Goal: Transaction & Acquisition: Purchase product/service

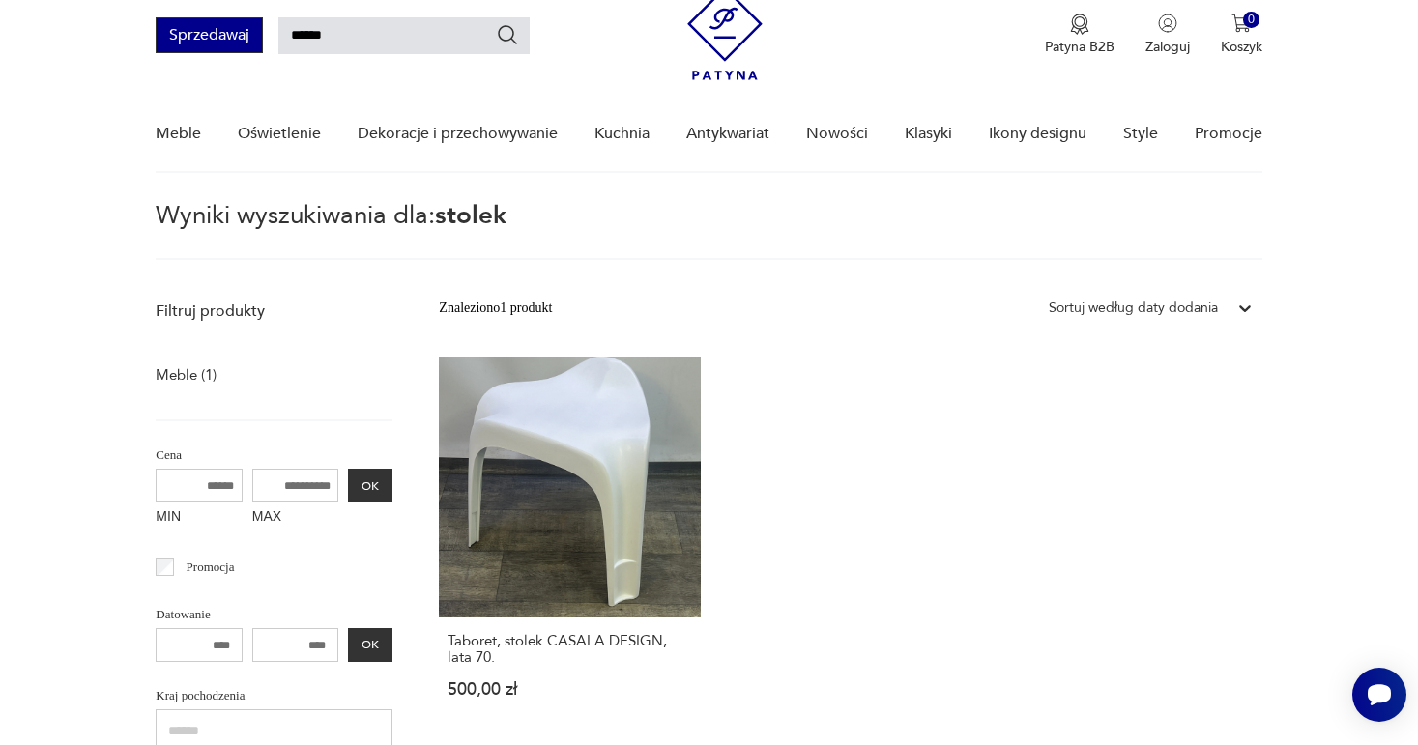
drag, startPoint x: 352, startPoint y: 25, endPoint x: 254, endPoint y: 37, distance: 98.3
click at [254, 37] on div "Sprzedawaj ******" at bounding box center [343, 35] width 374 height 36
type input "*******"
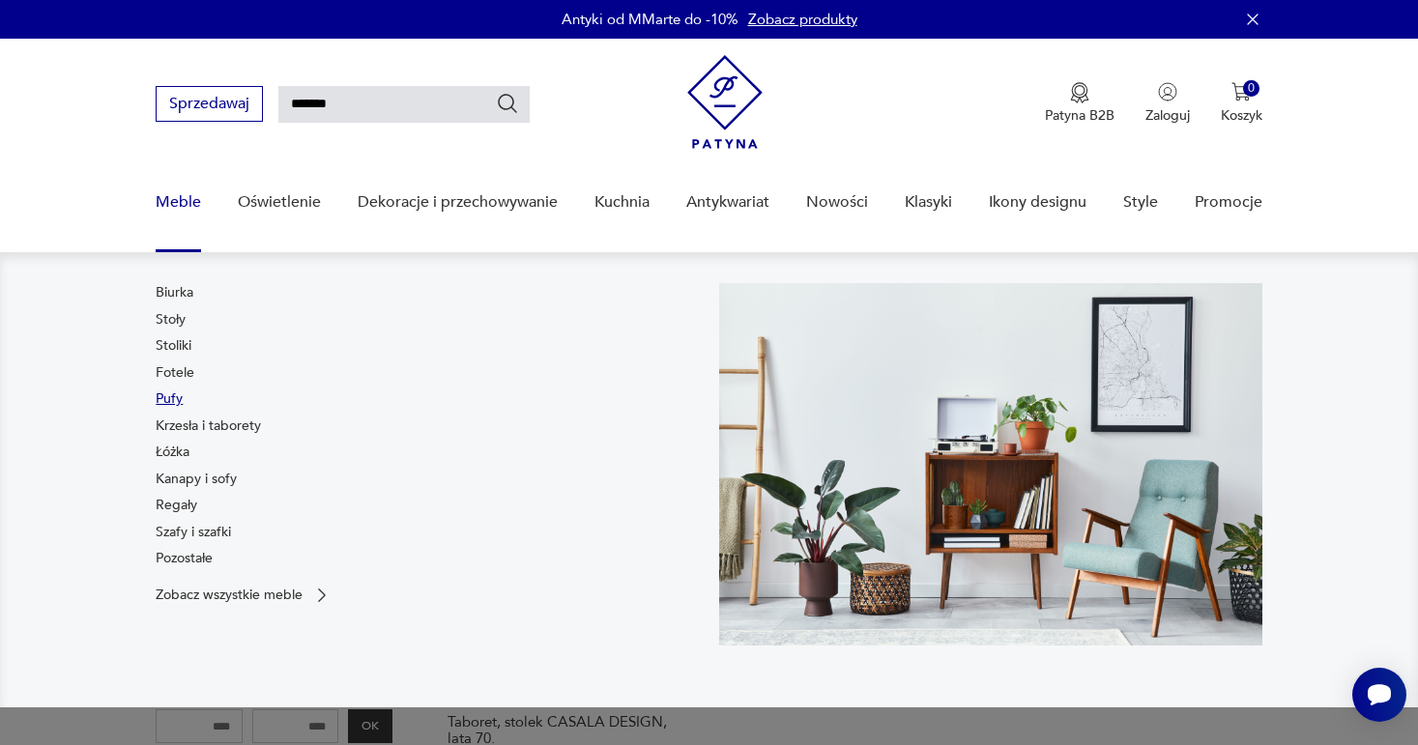
click at [169, 402] on link "Pufy" at bounding box center [169, 399] width 27 height 19
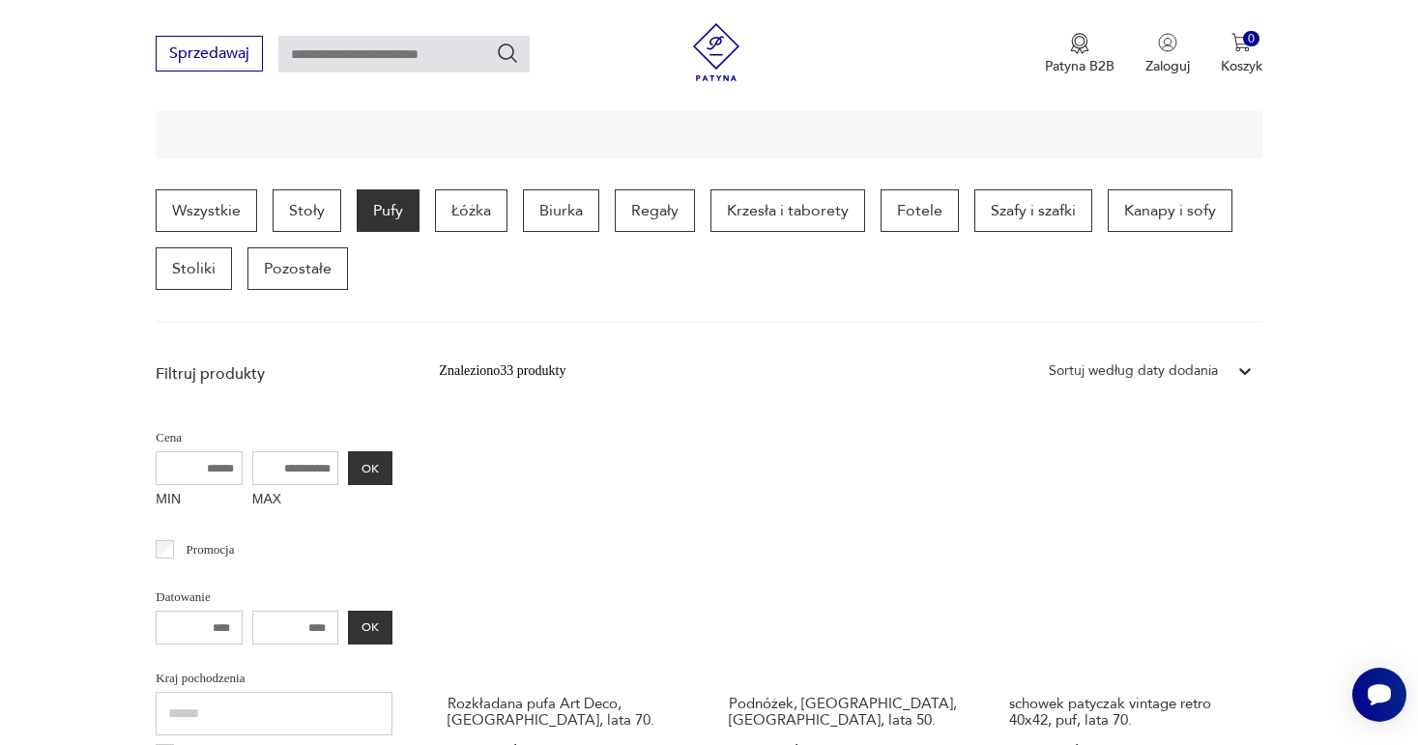
scroll to position [449, 0]
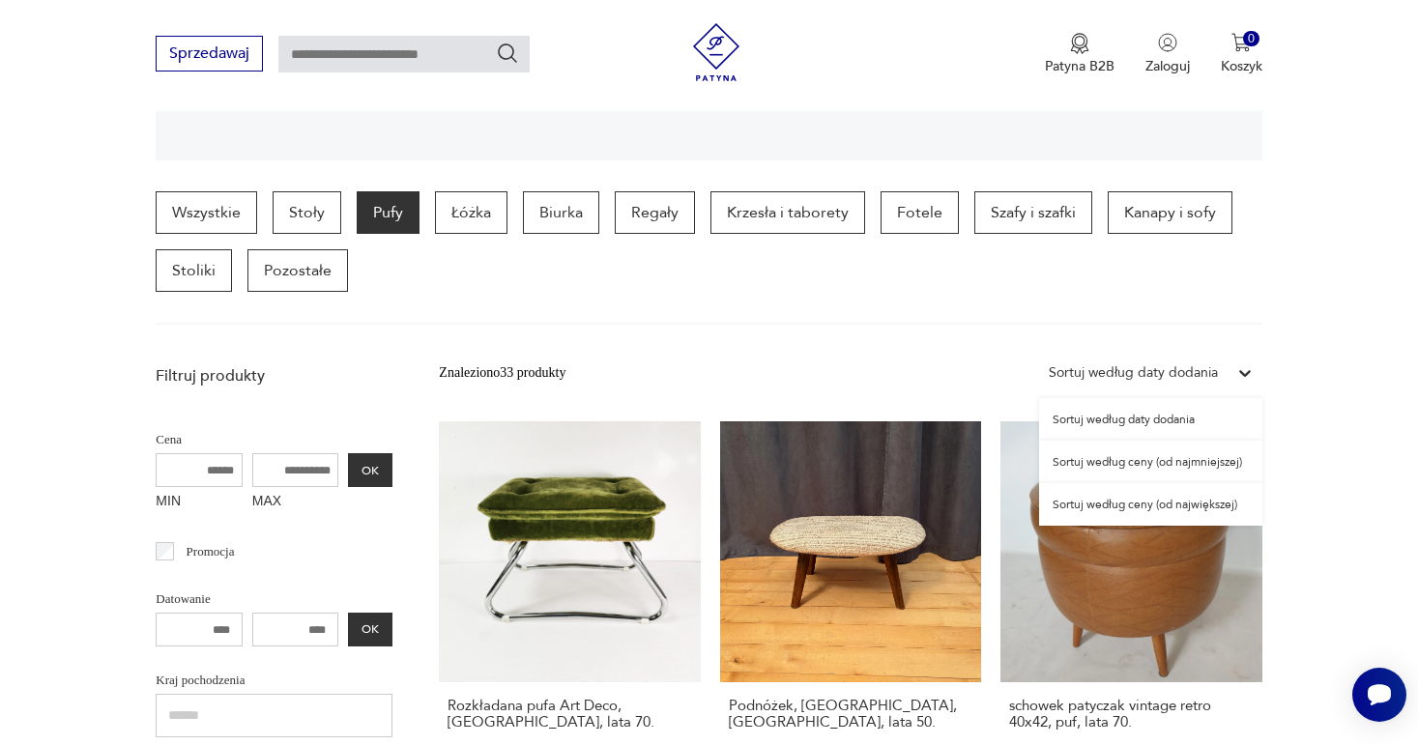
click at [1246, 372] on icon at bounding box center [1246, 373] width 12 height 7
click at [1181, 464] on div "Sortuj według ceny (od najmniejszej)" at bounding box center [1150, 462] width 223 height 43
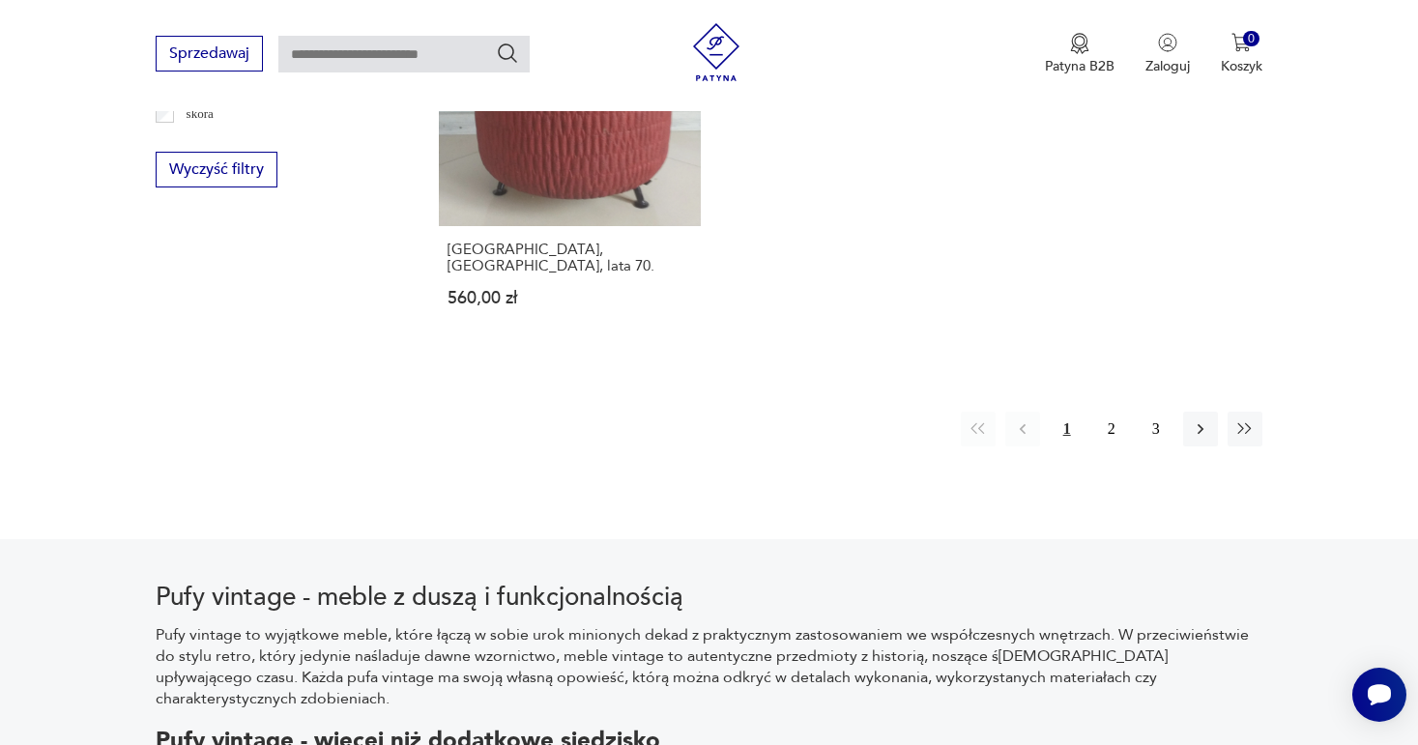
scroll to position [3049, 0]
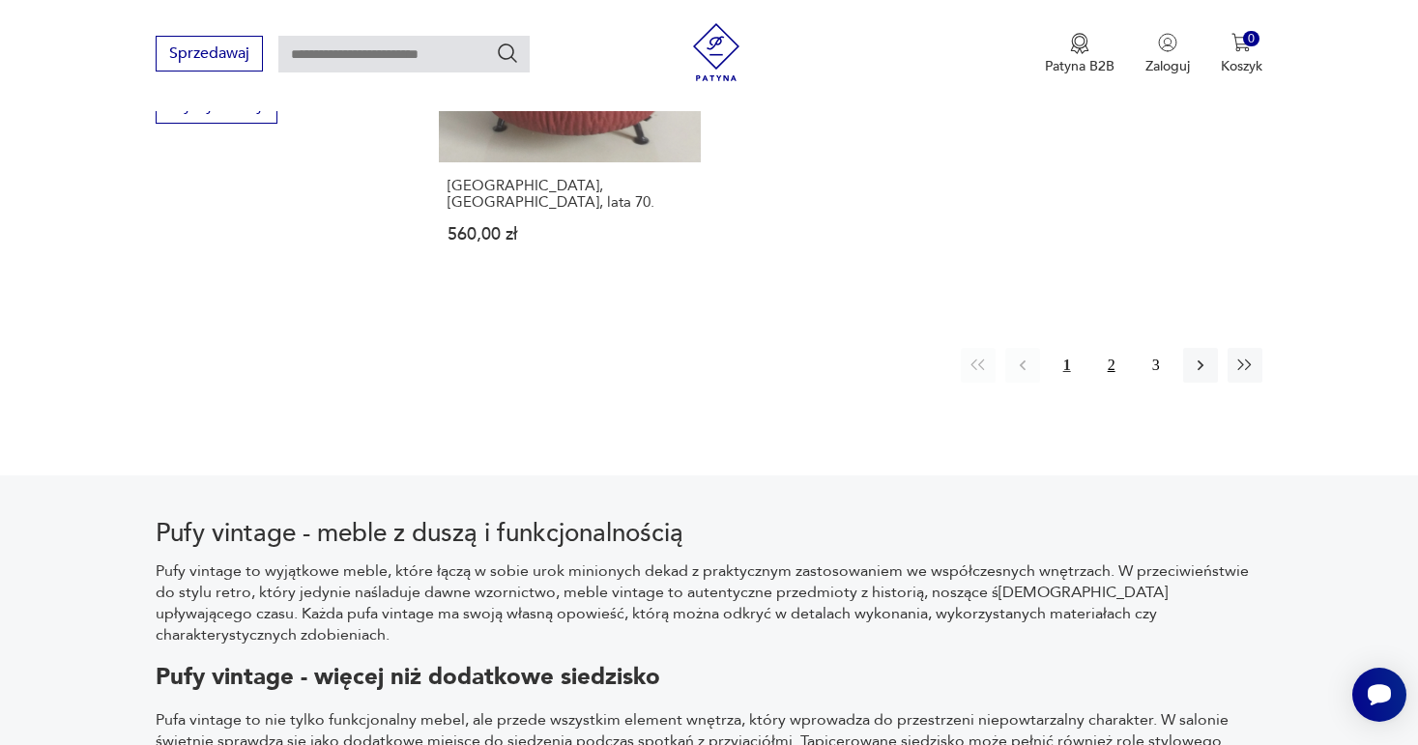
click at [1109, 348] on button "2" at bounding box center [1111, 365] width 35 height 35
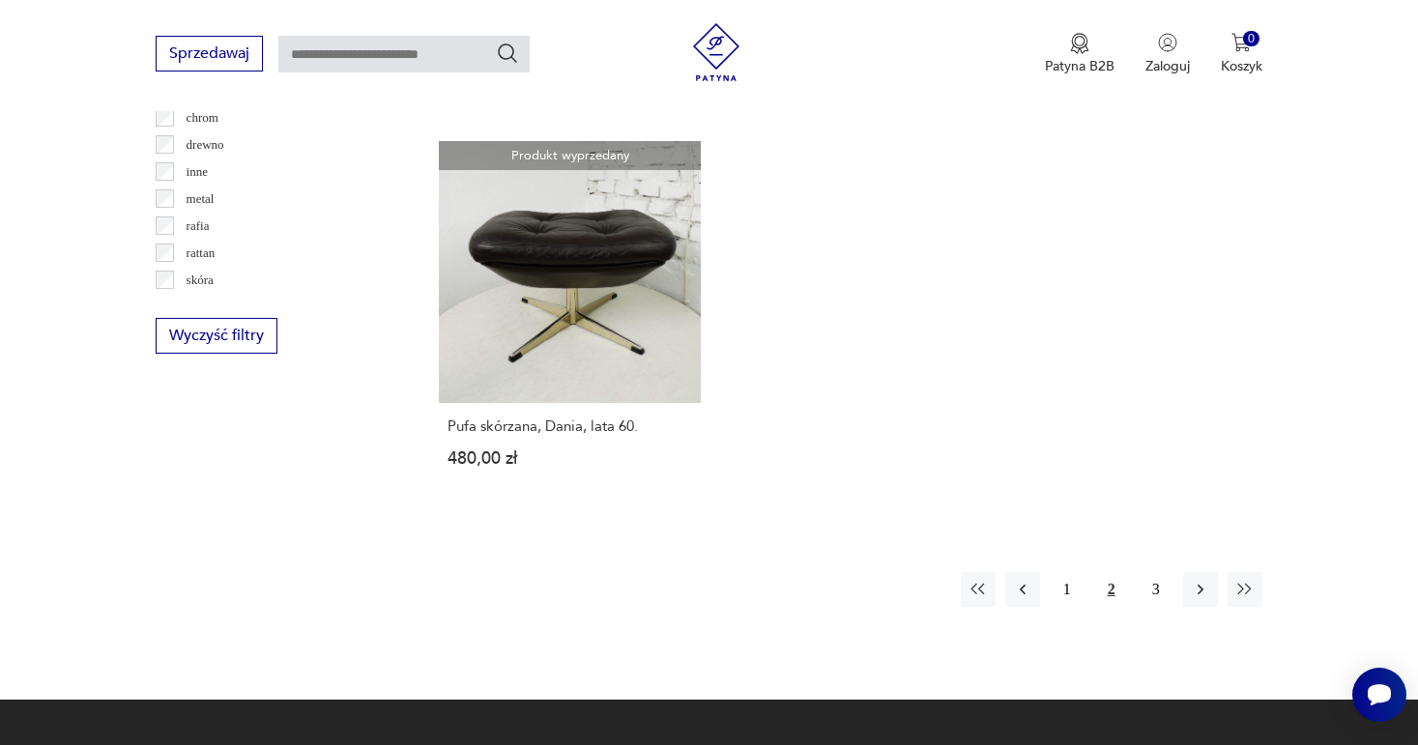
scroll to position [2822, 0]
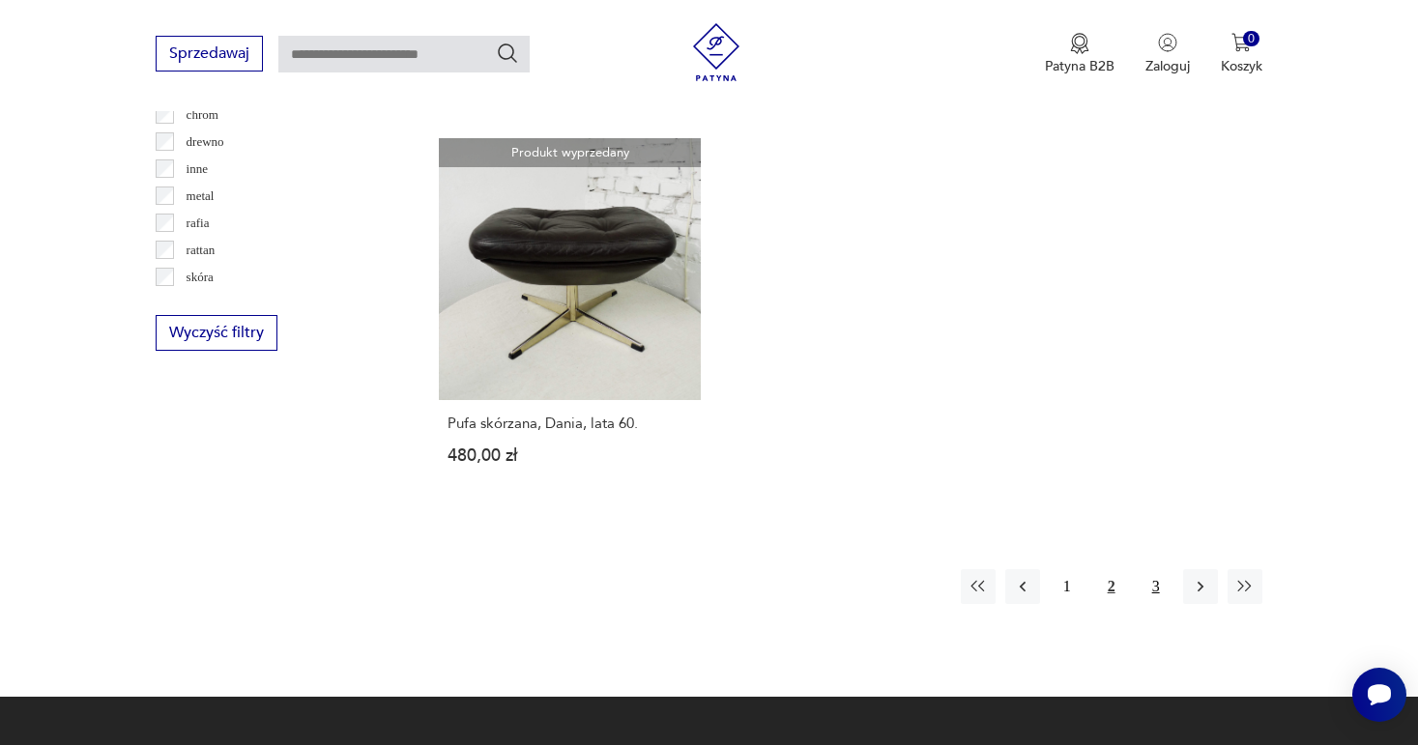
click at [1159, 569] on button "3" at bounding box center [1156, 586] width 35 height 35
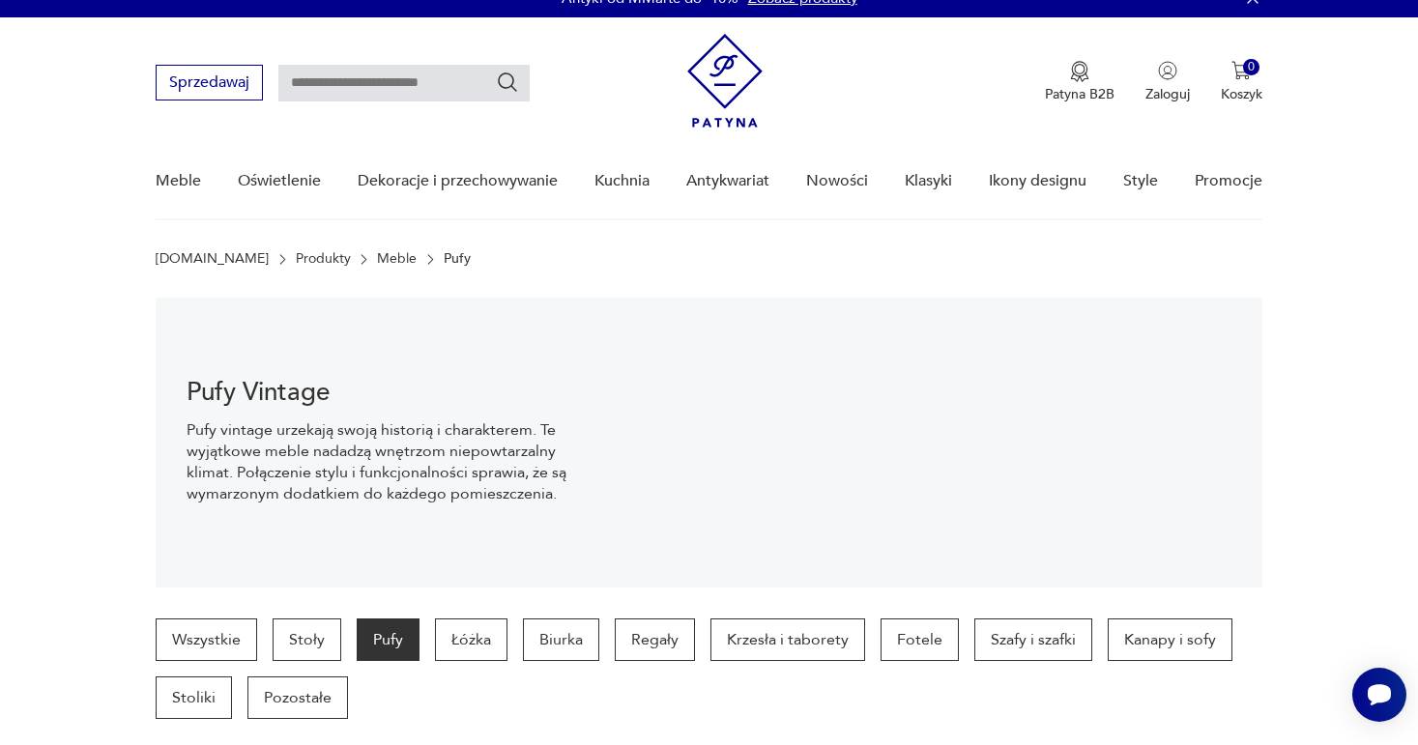
scroll to position [22, 0]
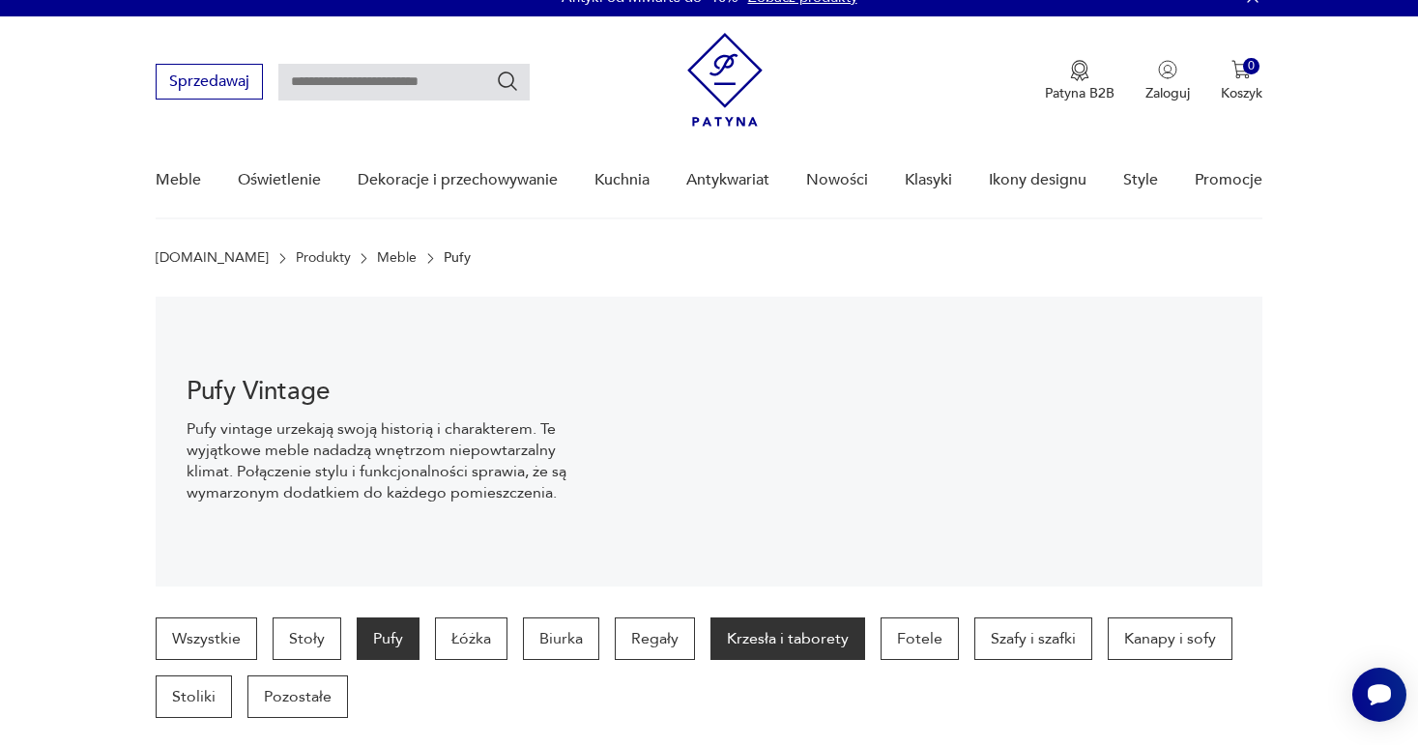
click at [776, 627] on p "Krzesła i taborety" at bounding box center [788, 639] width 155 height 43
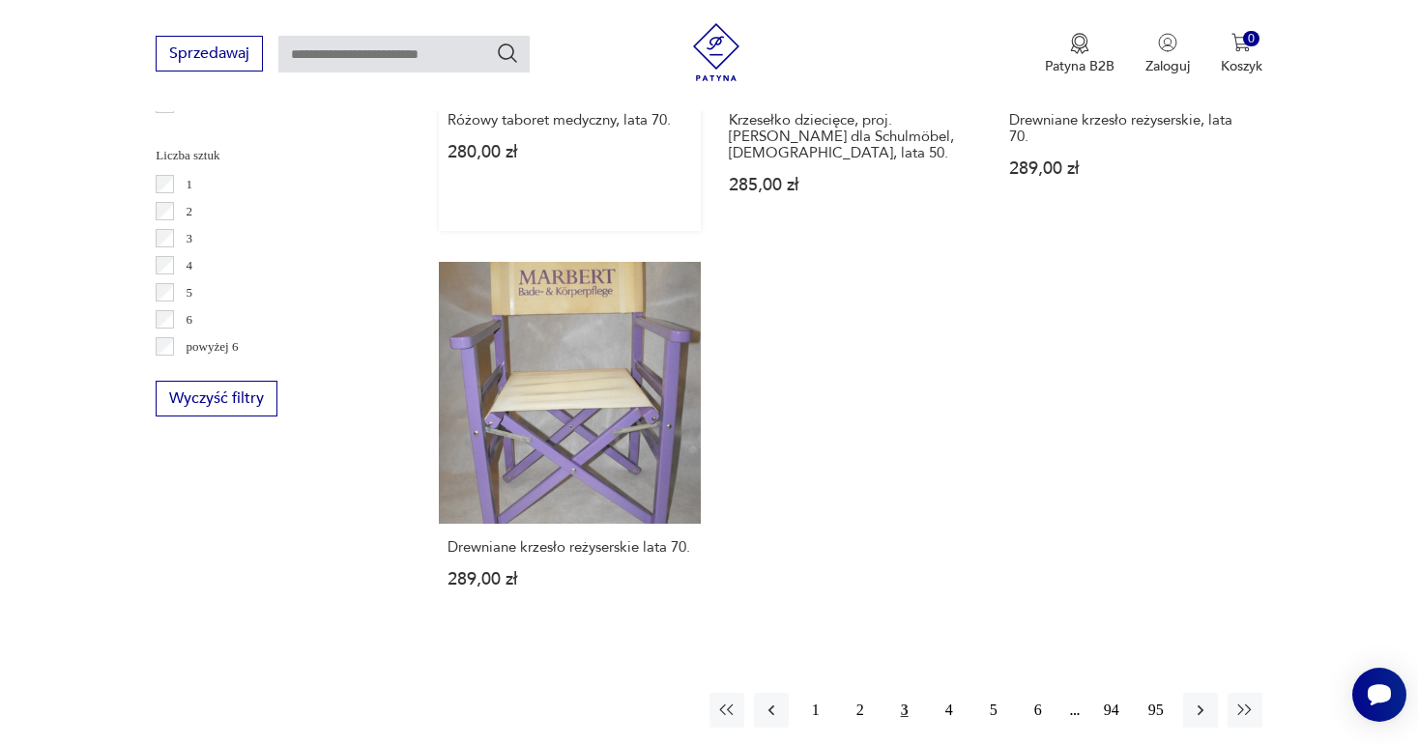
scroll to position [2844, 0]
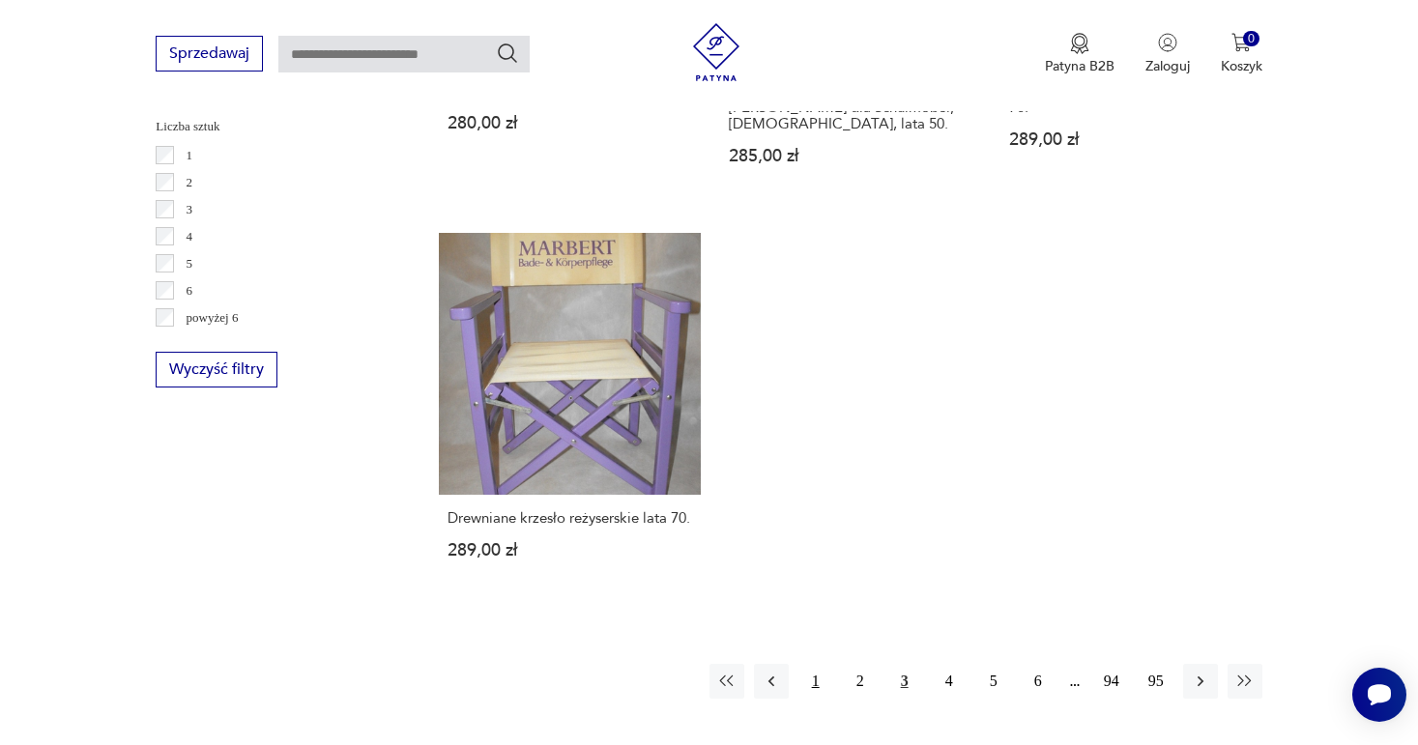
click at [817, 664] on button "1" at bounding box center [816, 681] width 35 height 35
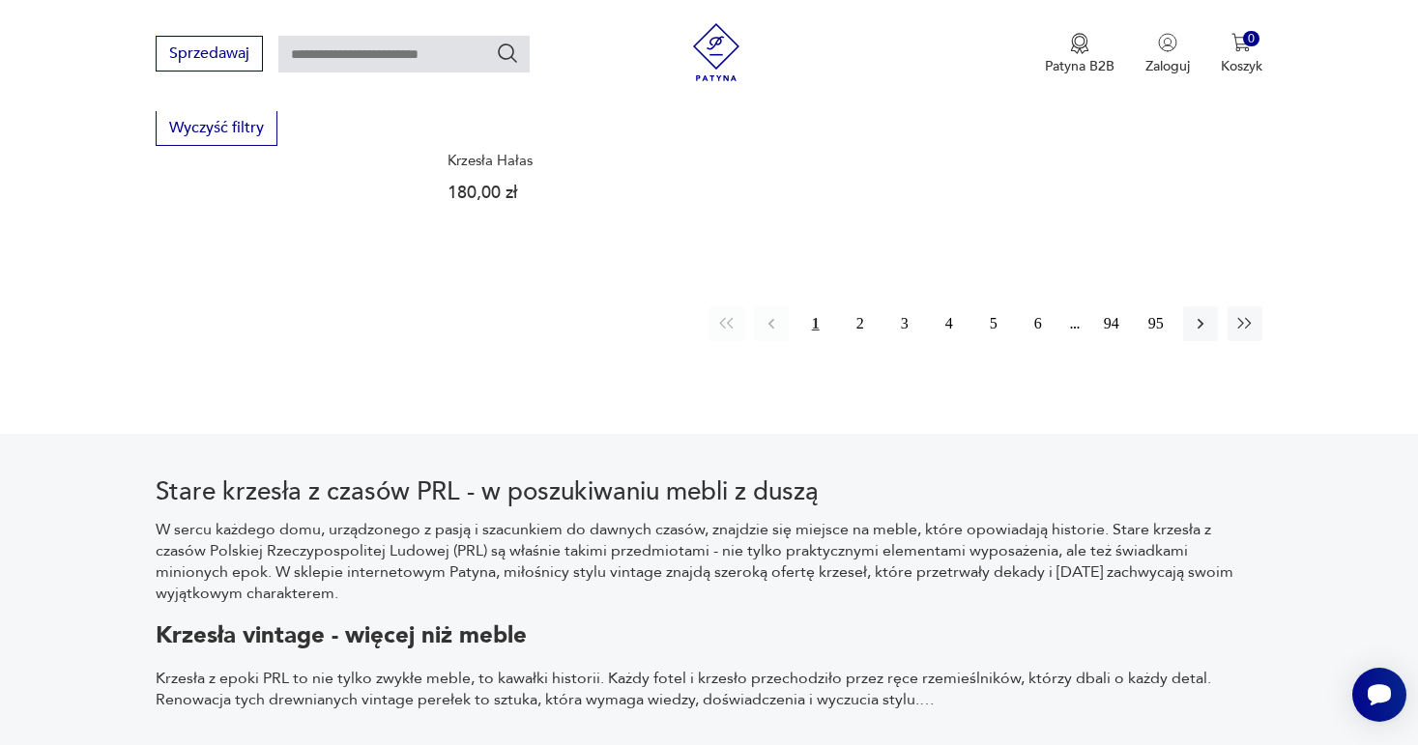
scroll to position [3123, 0]
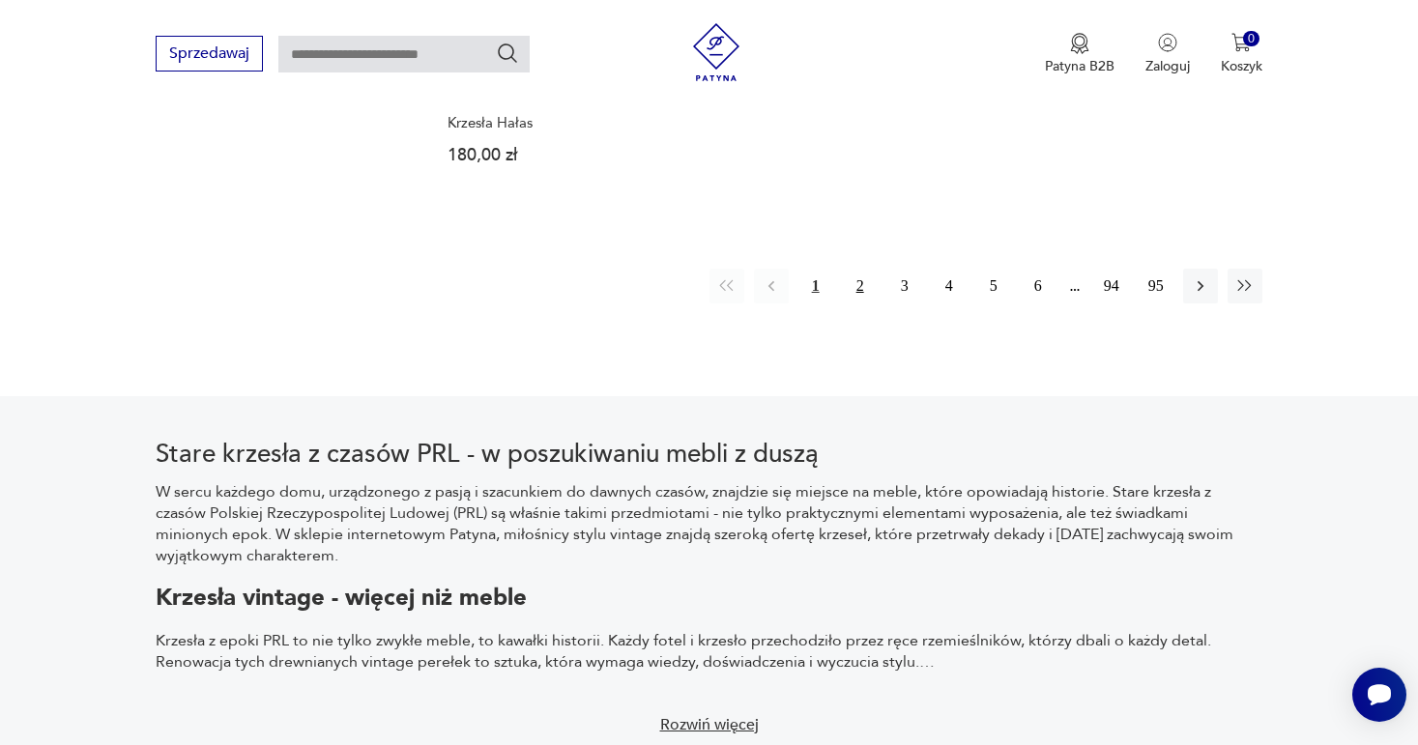
click at [858, 284] on button "2" at bounding box center [860, 286] width 35 height 35
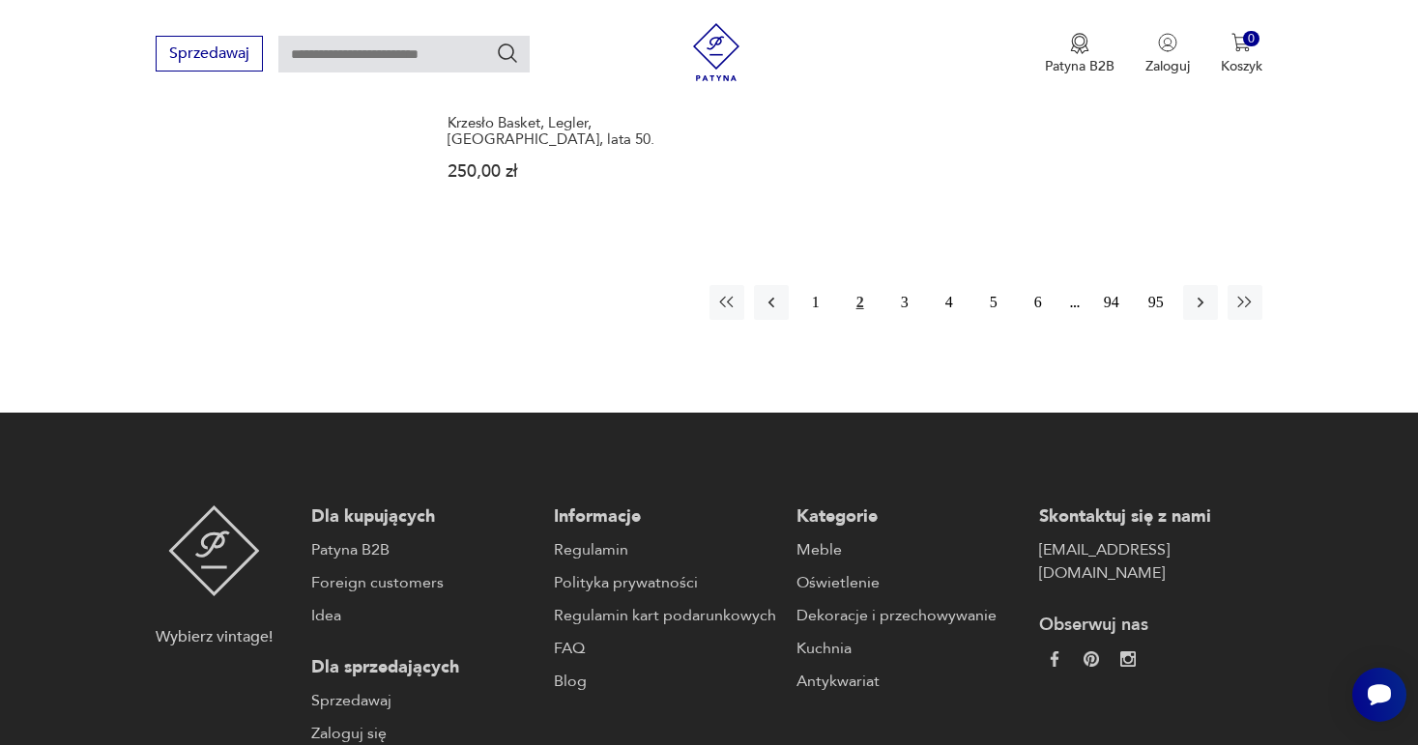
scroll to position [3197, 0]
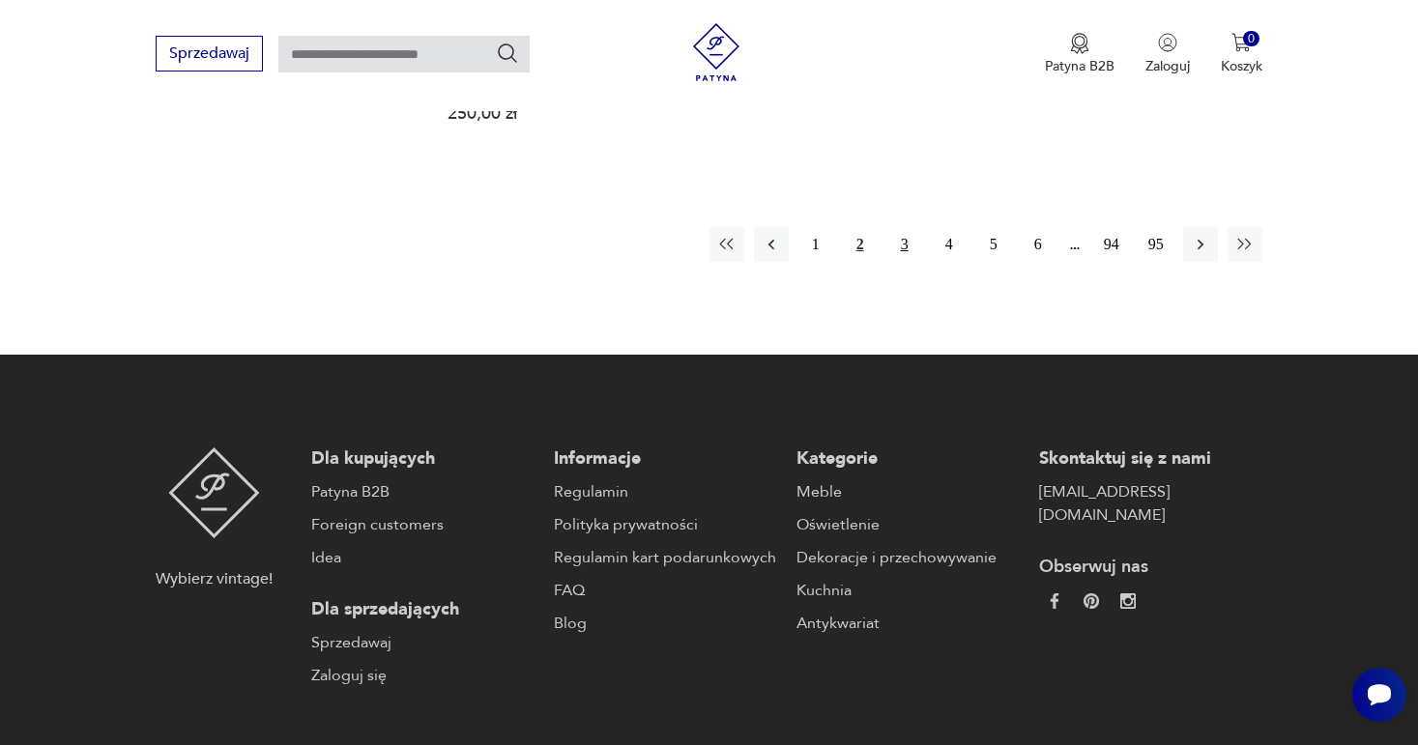
click at [899, 227] on button "3" at bounding box center [905, 244] width 35 height 35
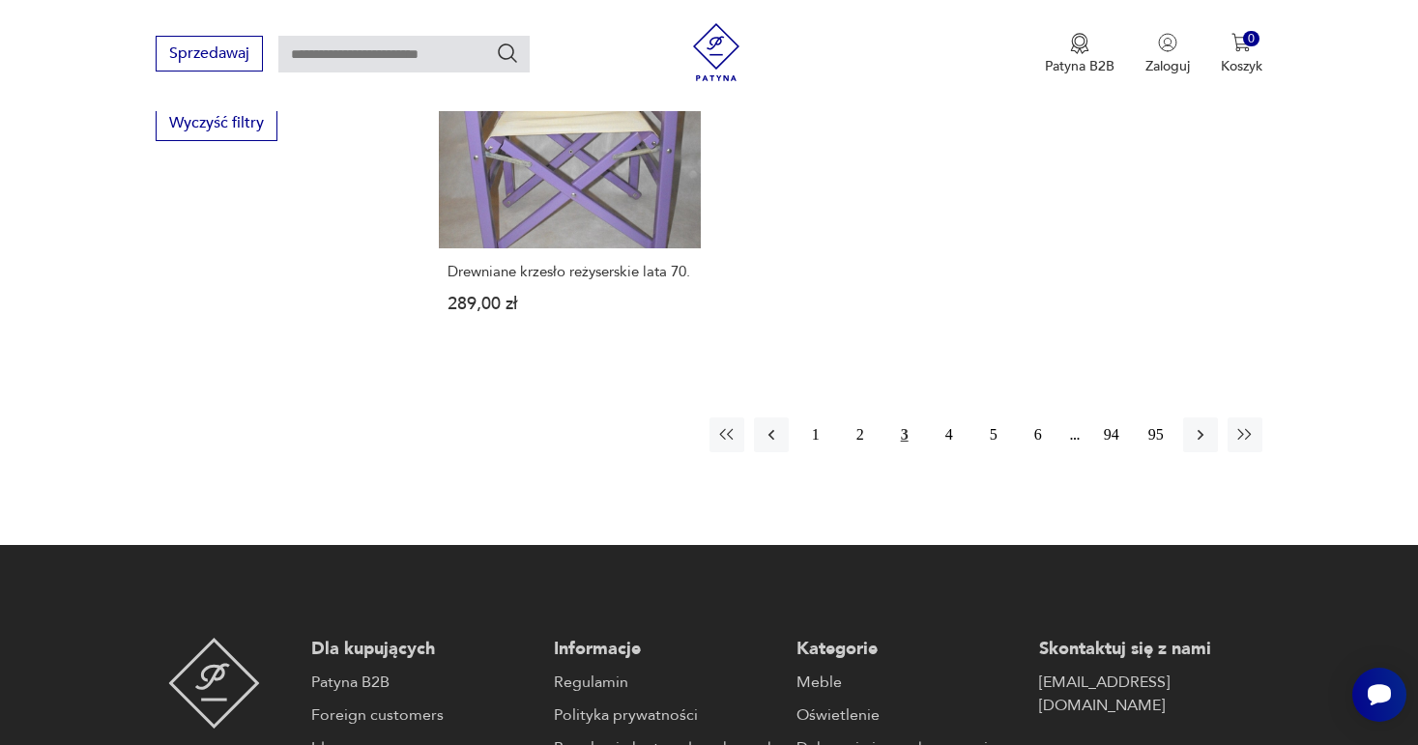
scroll to position [3154, 0]
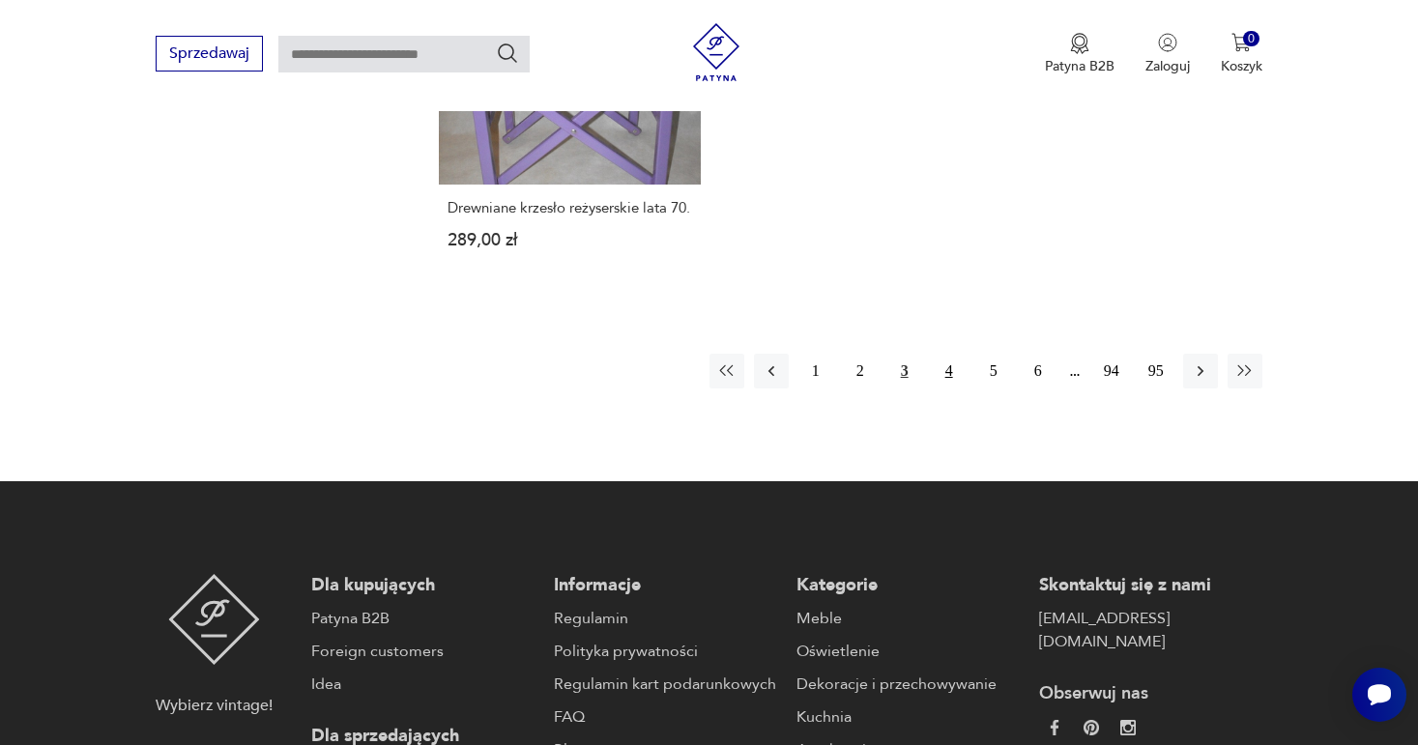
click at [948, 354] on button "4" at bounding box center [949, 371] width 35 height 35
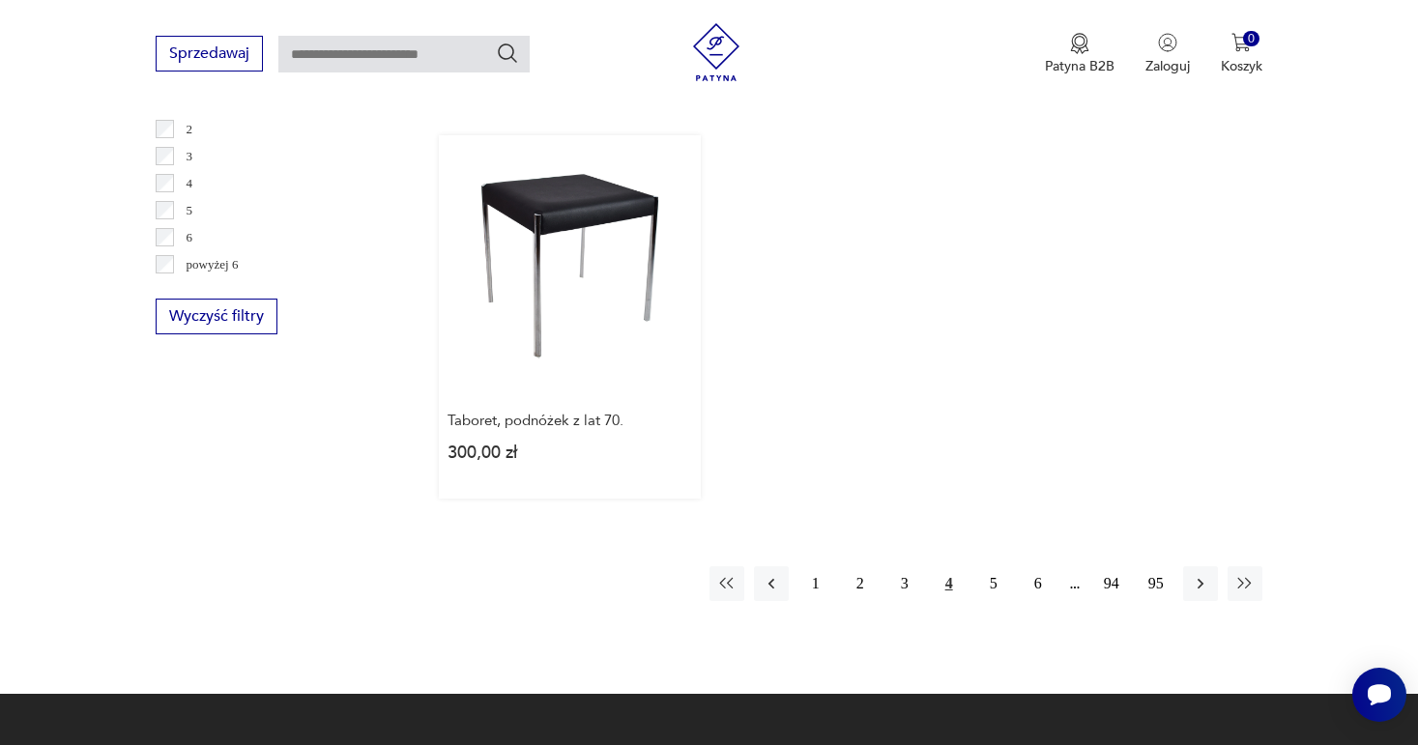
scroll to position [3004, 0]
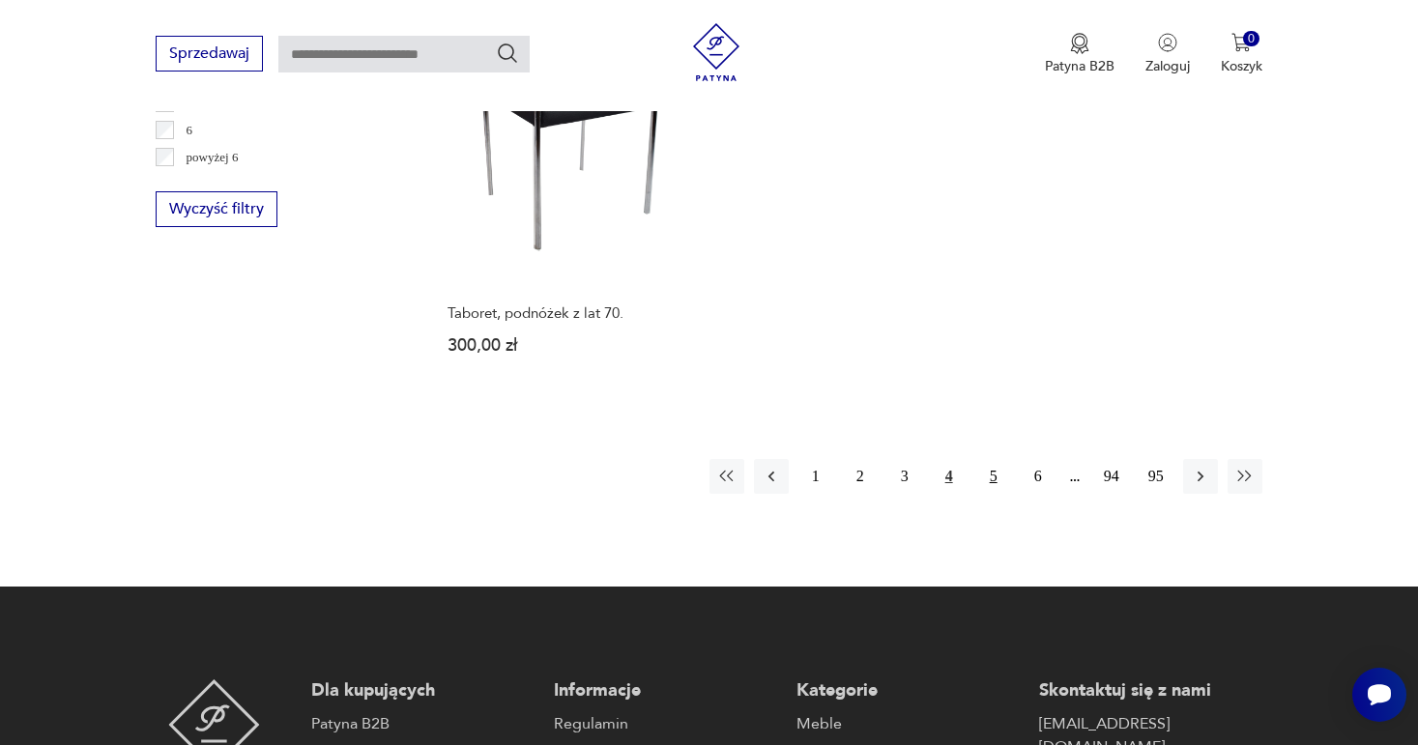
click at [990, 459] on button "5" at bounding box center [994, 476] width 35 height 35
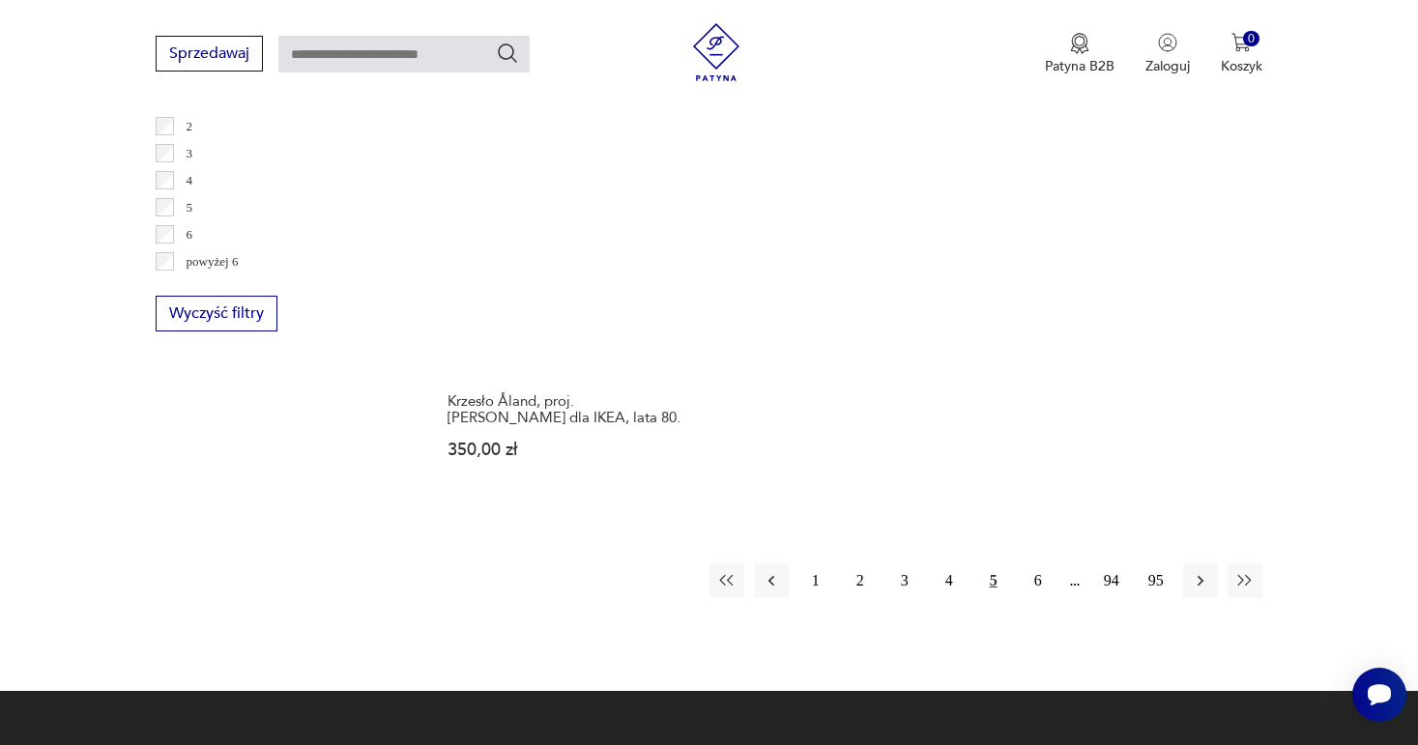
scroll to position [2907, 0]
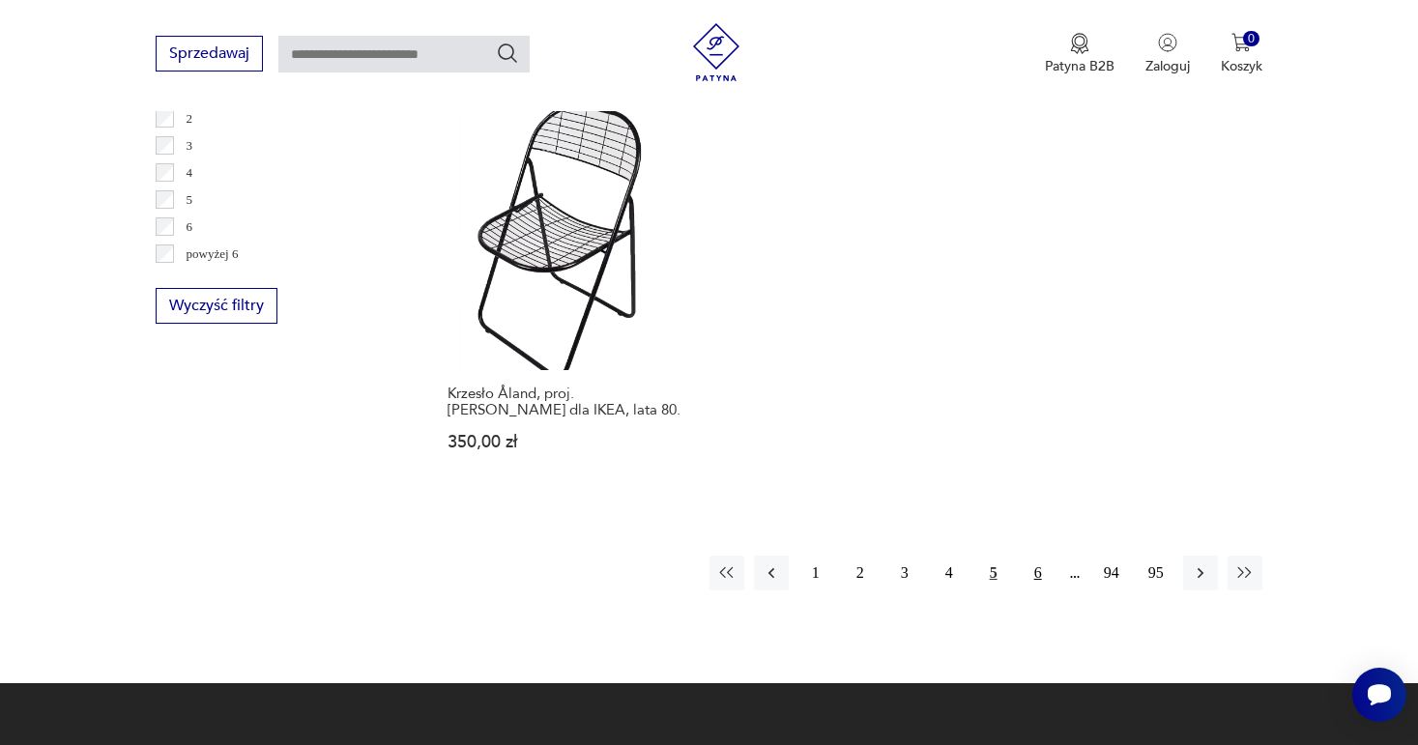
click at [1044, 556] on button "6" at bounding box center [1038, 573] width 35 height 35
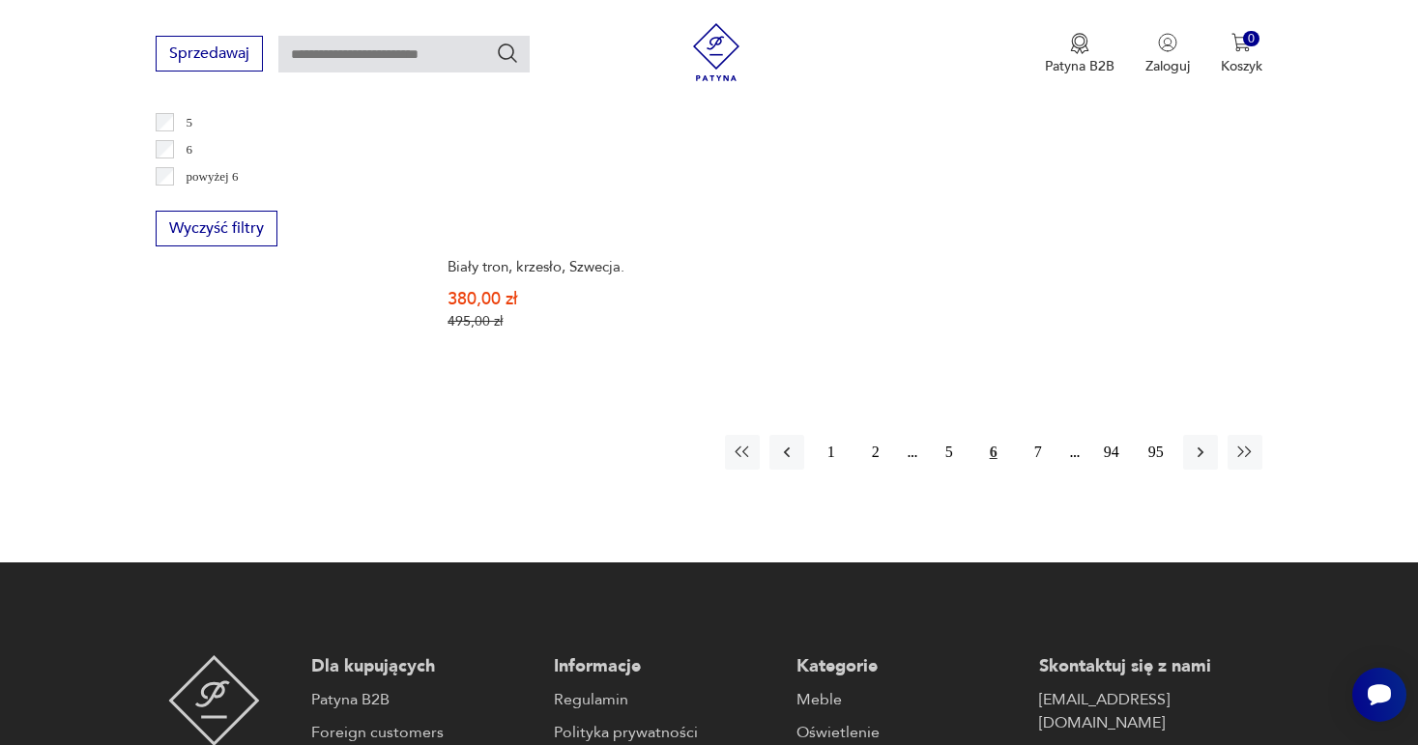
scroll to position [3001, 0]
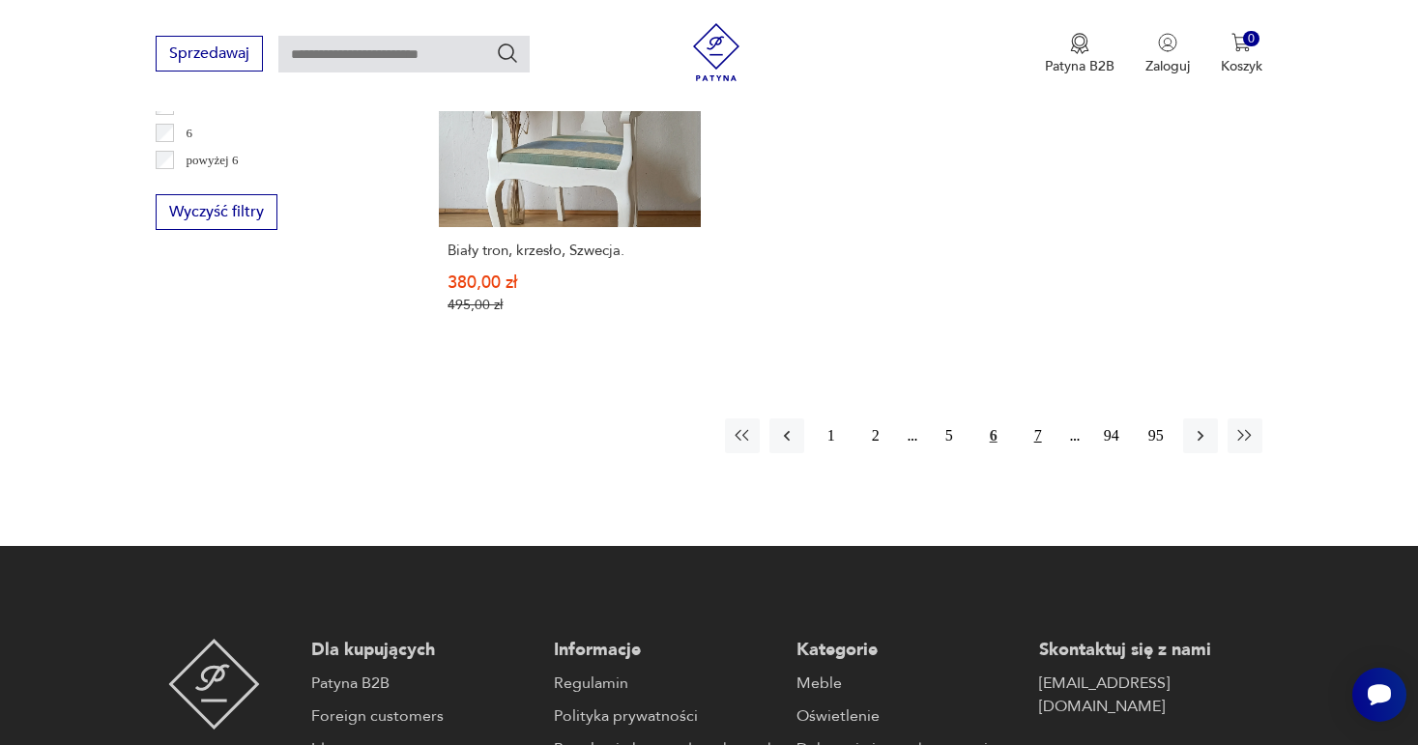
click at [1036, 437] on button "7" at bounding box center [1038, 436] width 35 height 35
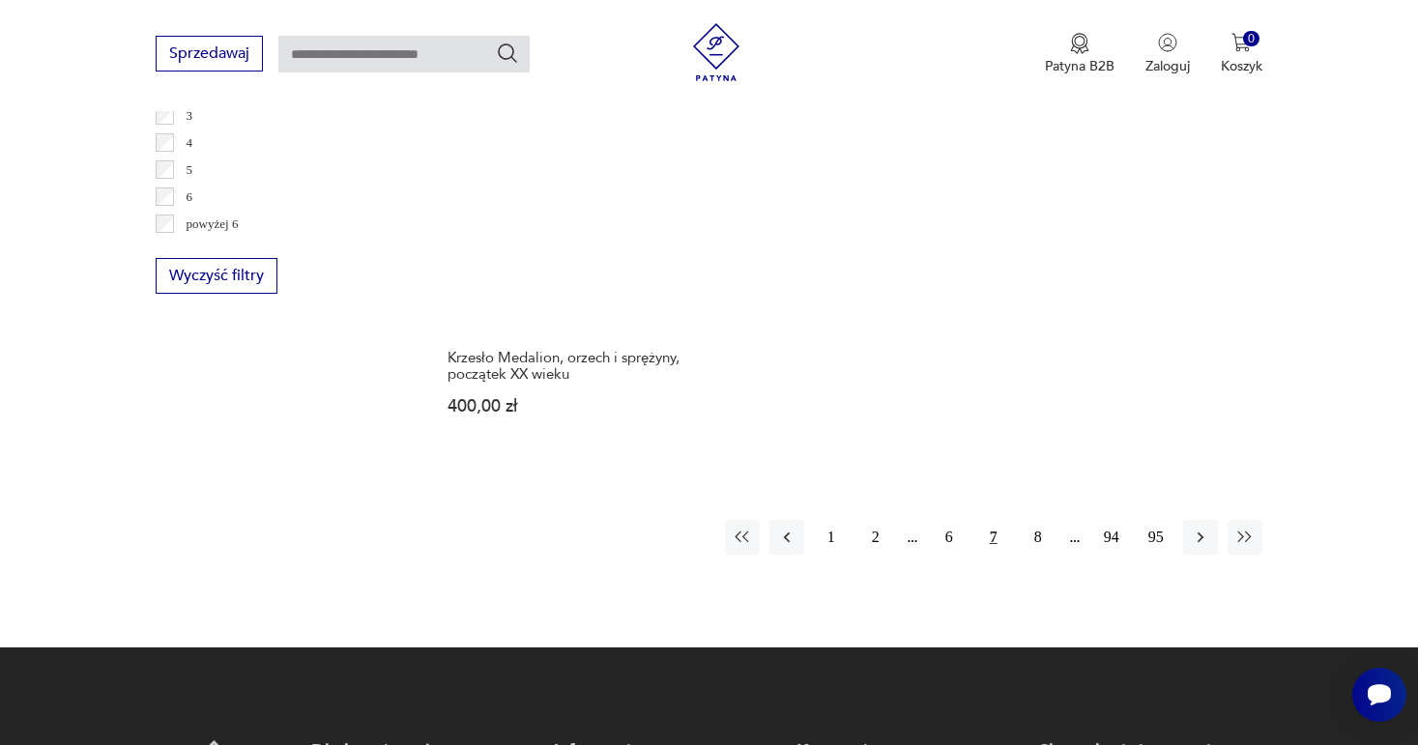
scroll to position [3100, 0]
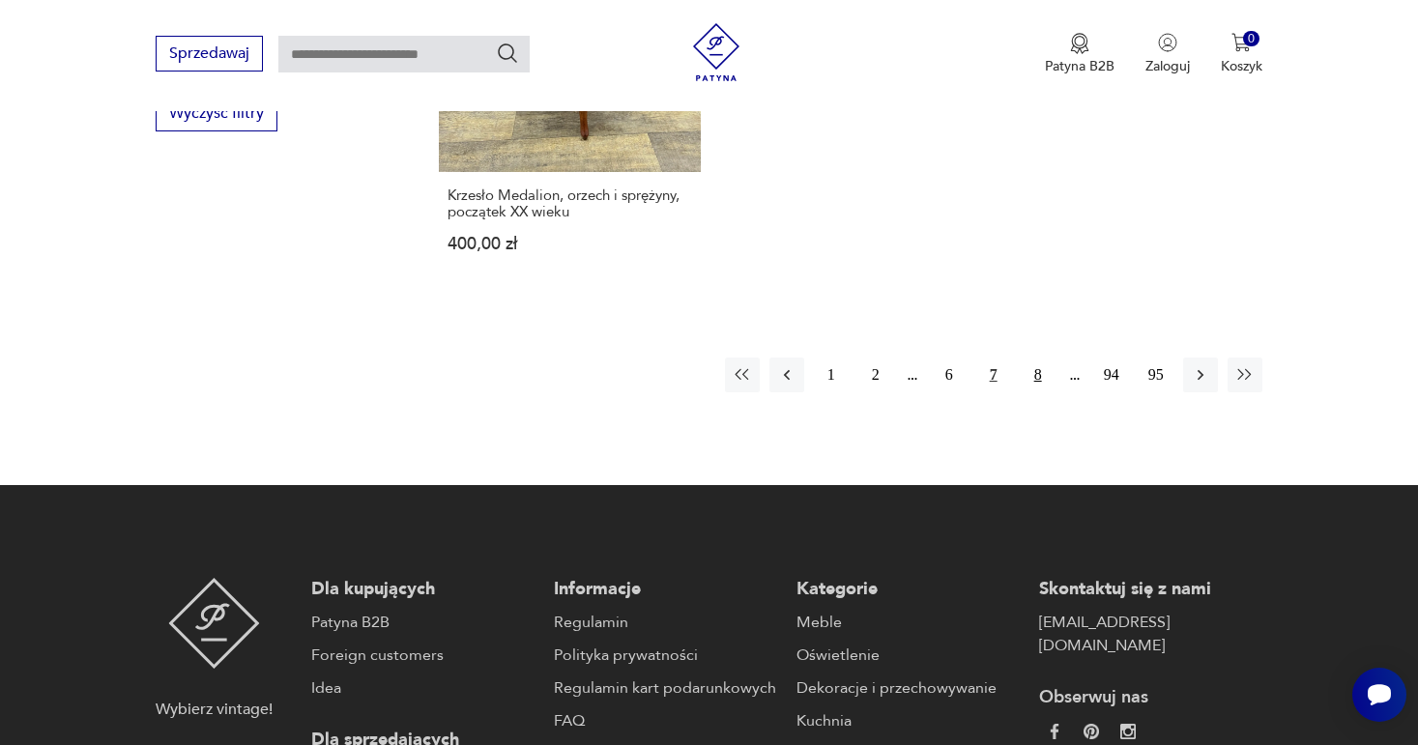
click at [1038, 362] on button "8" at bounding box center [1038, 375] width 35 height 35
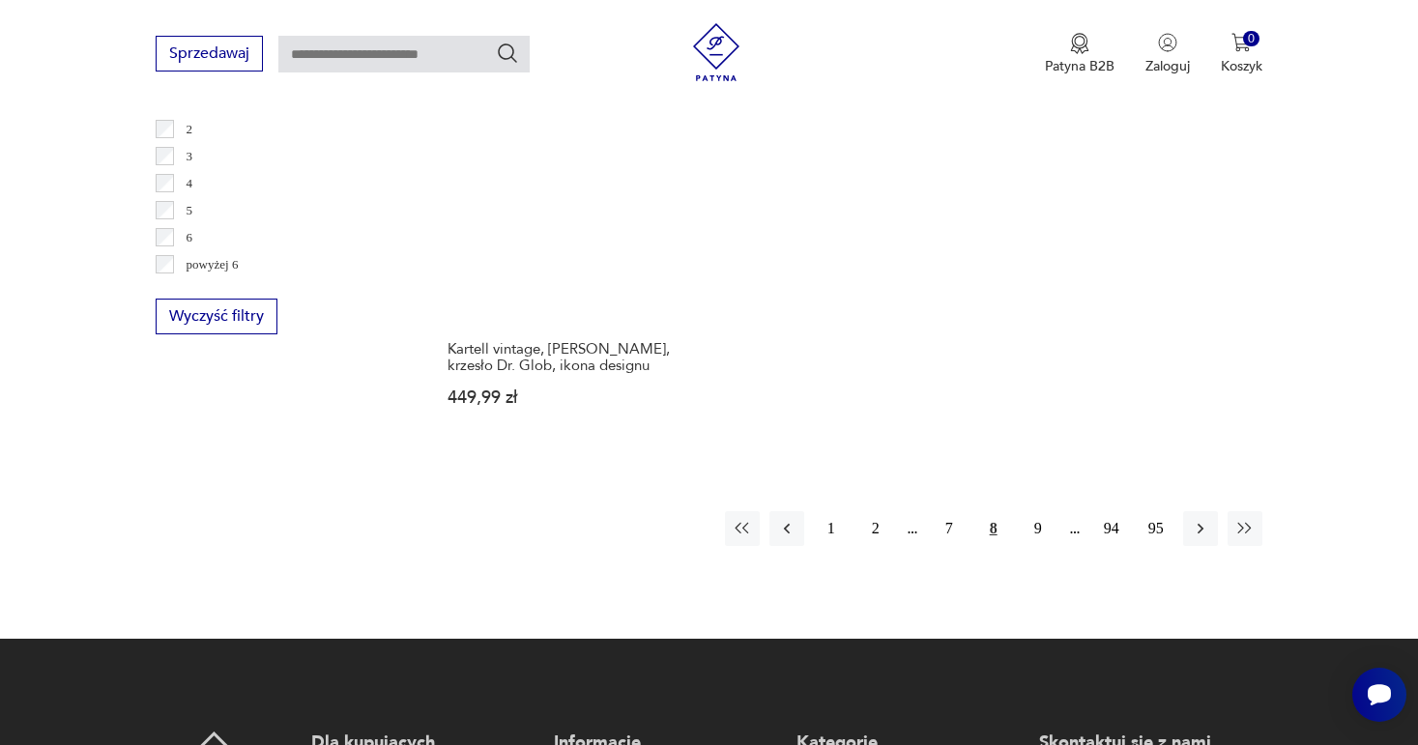
scroll to position [2905, 0]
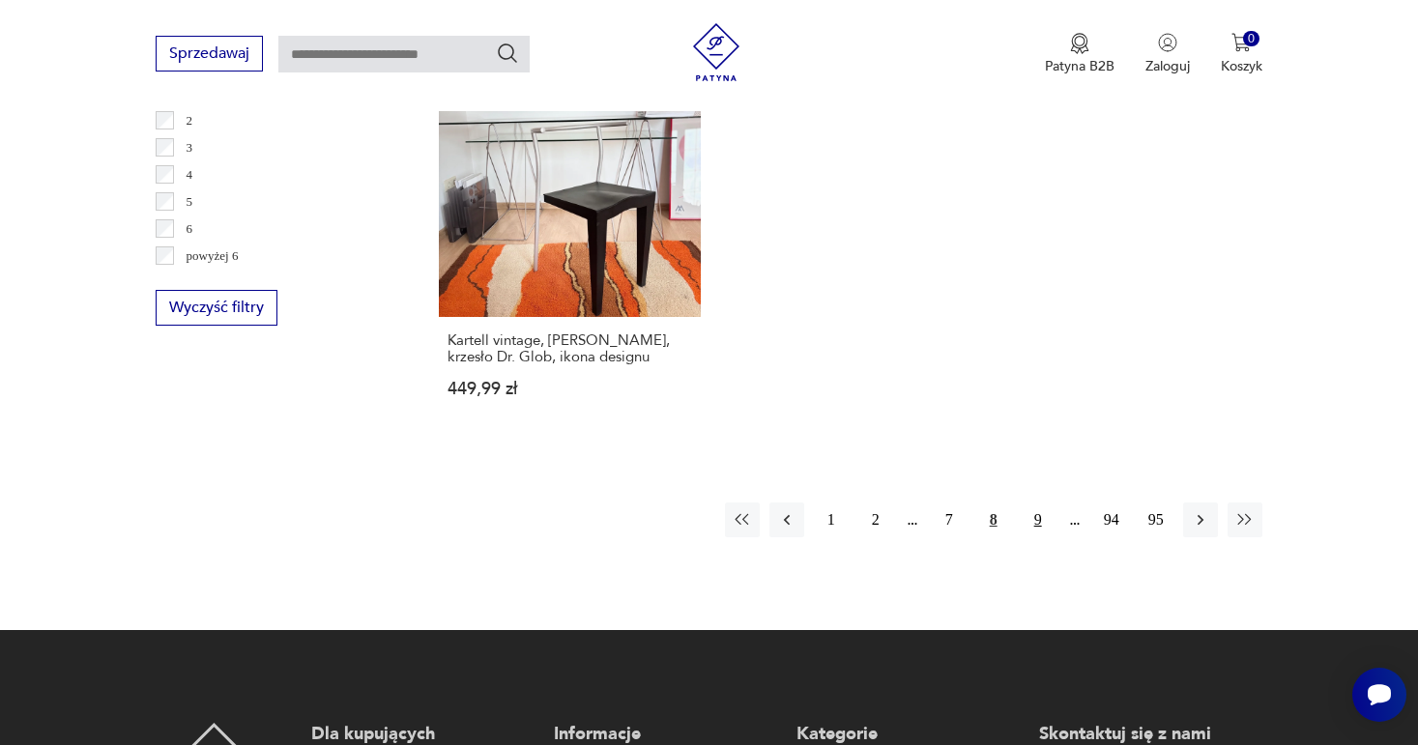
click at [1043, 520] on button "9" at bounding box center [1038, 520] width 35 height 35
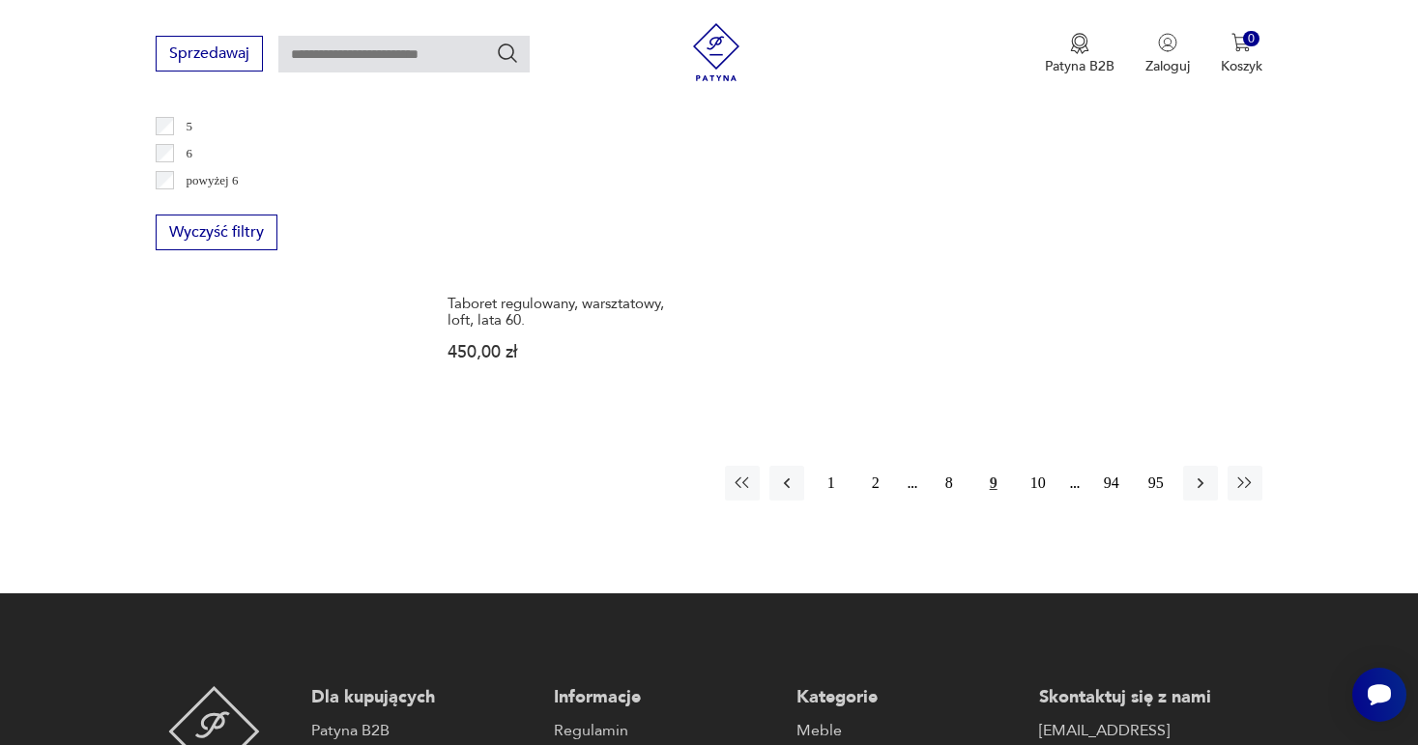
scroll to position [2984, 0]
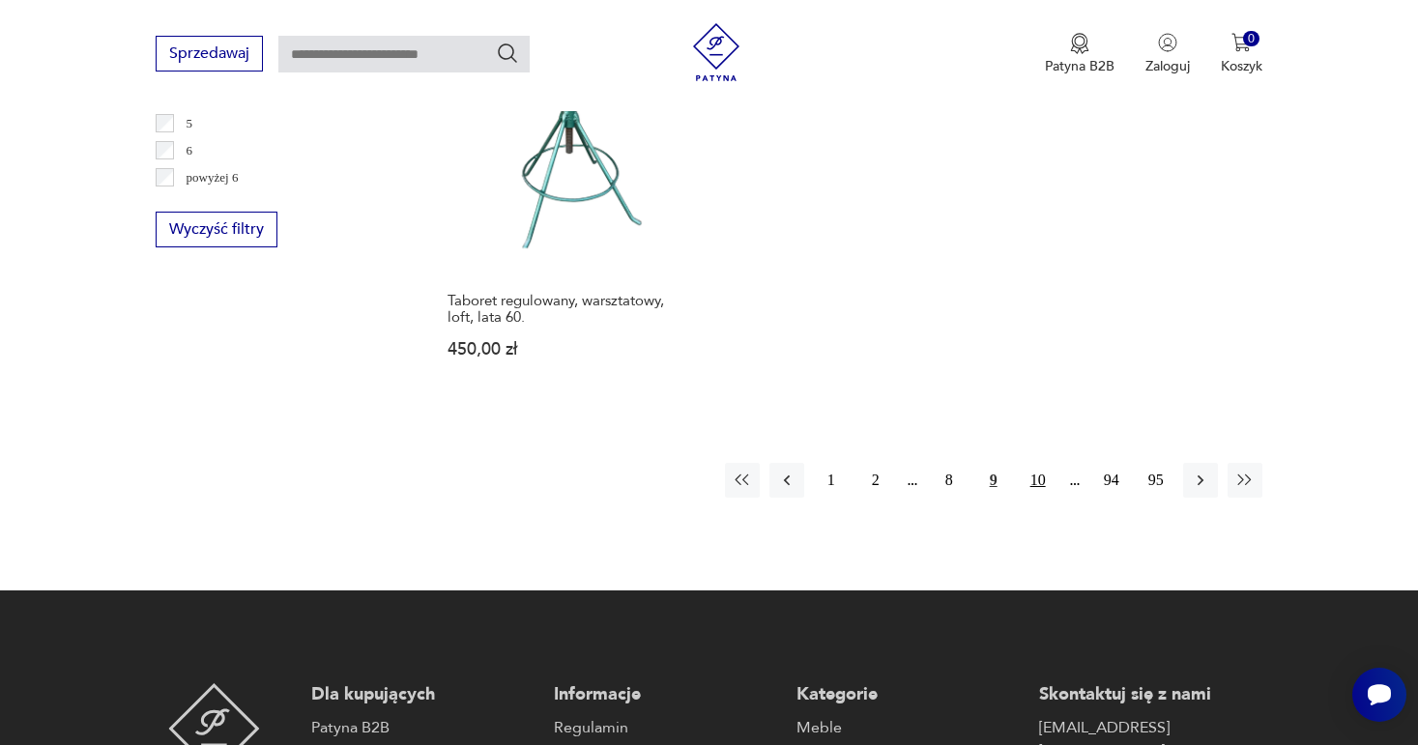
click at [1040, 480] on button "10" at bounding box center [1038, 480] width 35 height 35
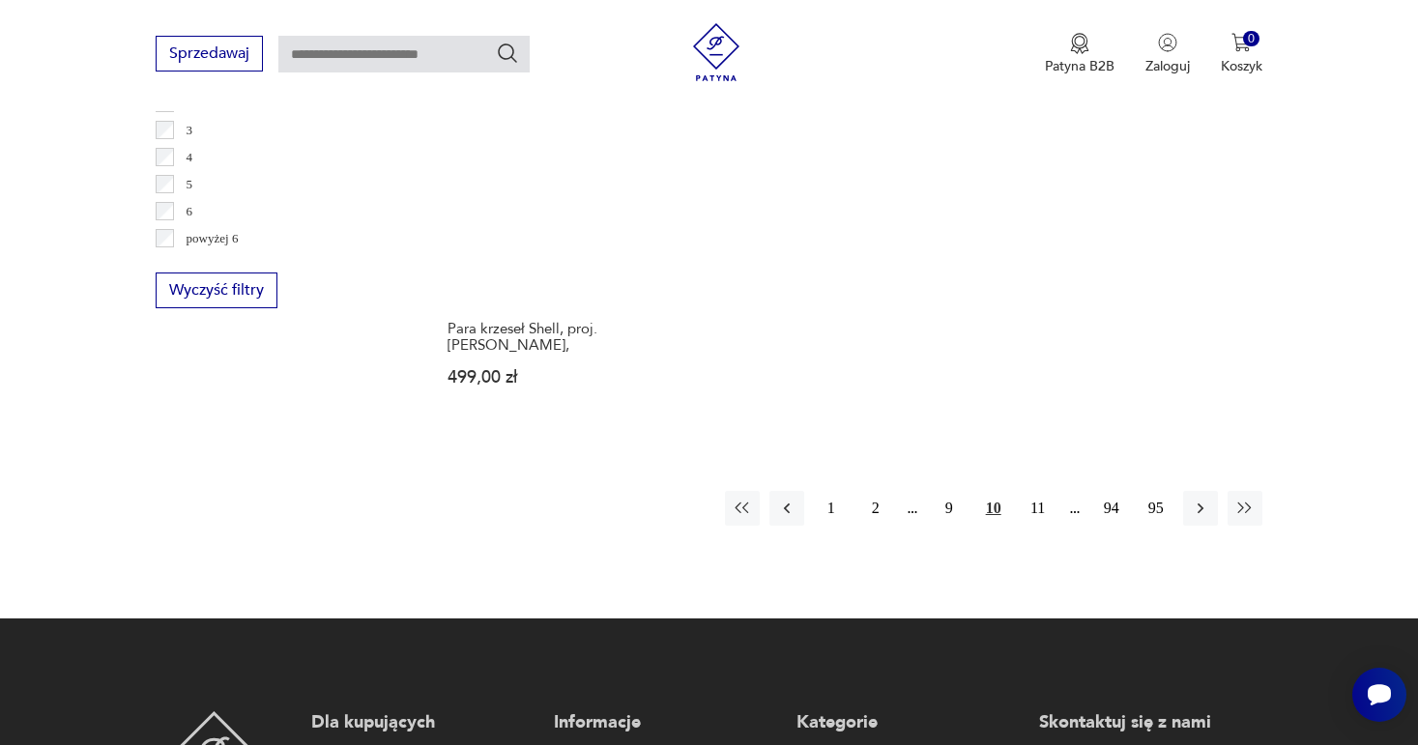
scroll to position [3063, 0]
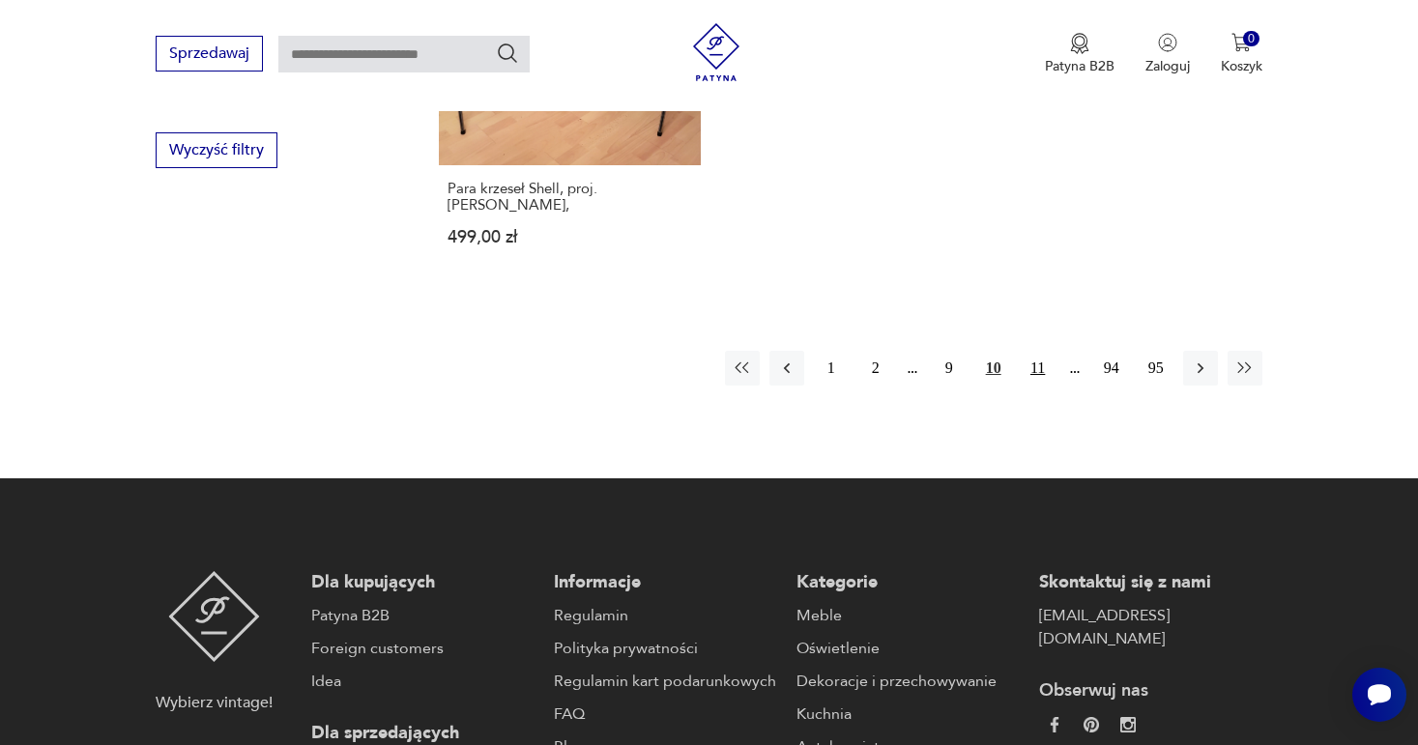
click at [1038, 362] on button "11" at bounding box center [1038, 368] width 35 height 35
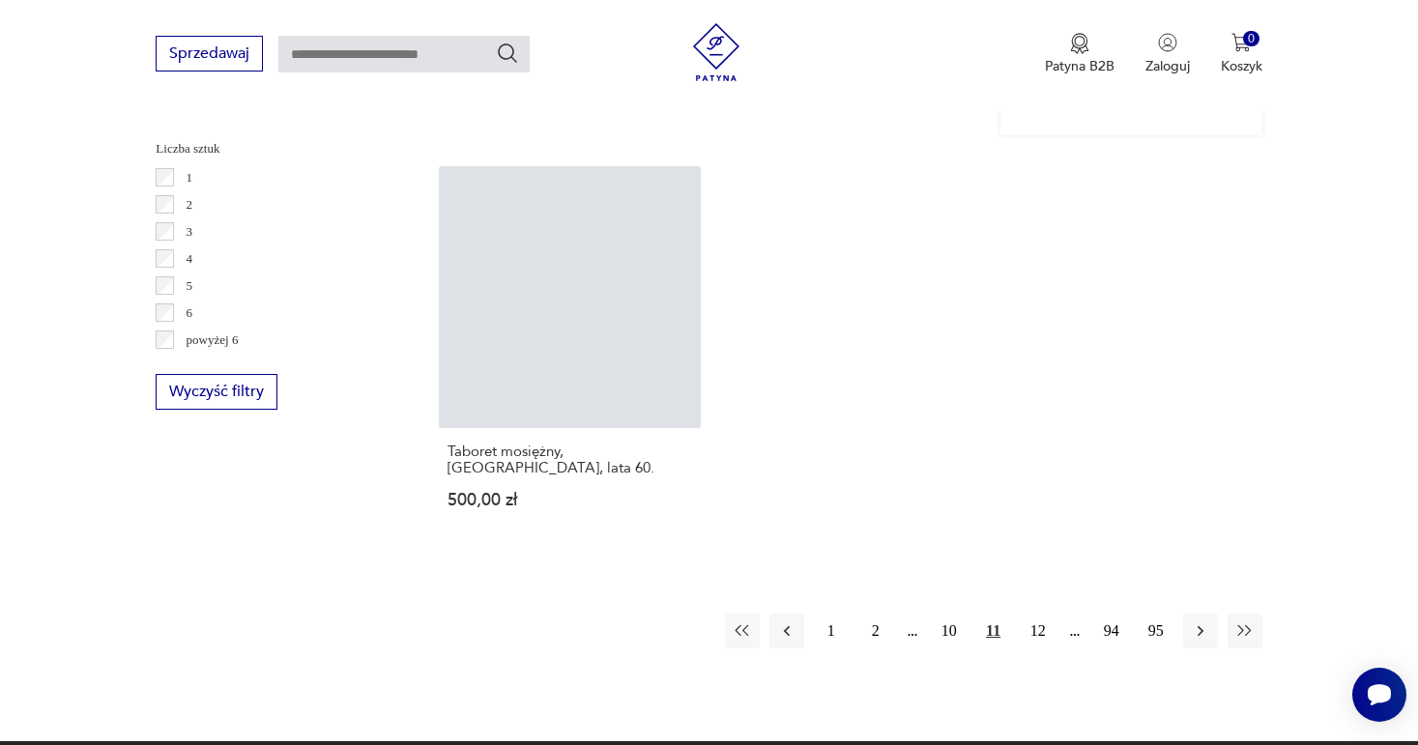
scroll to position [2854, 0]
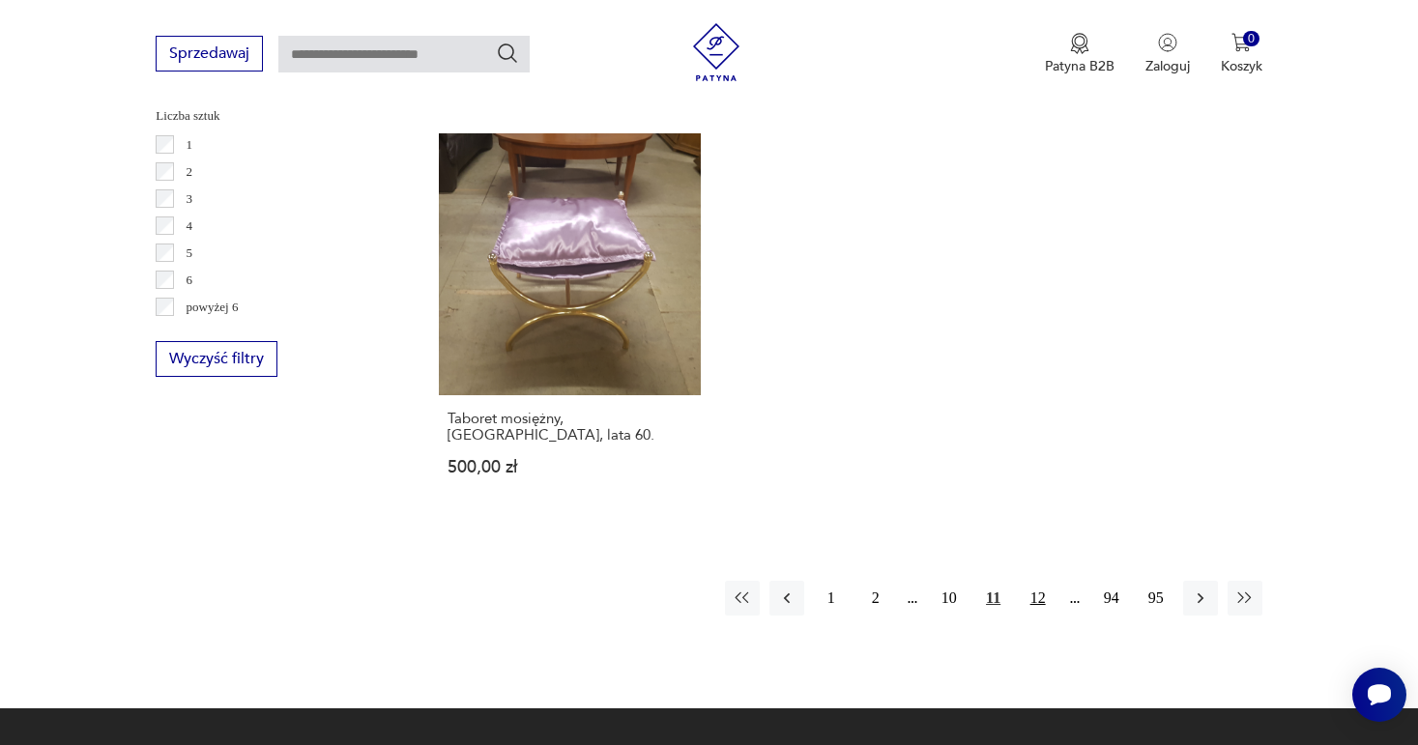
click at [1037, 581] on button "12" at bounding box center [1038, 598] width 35 height 35
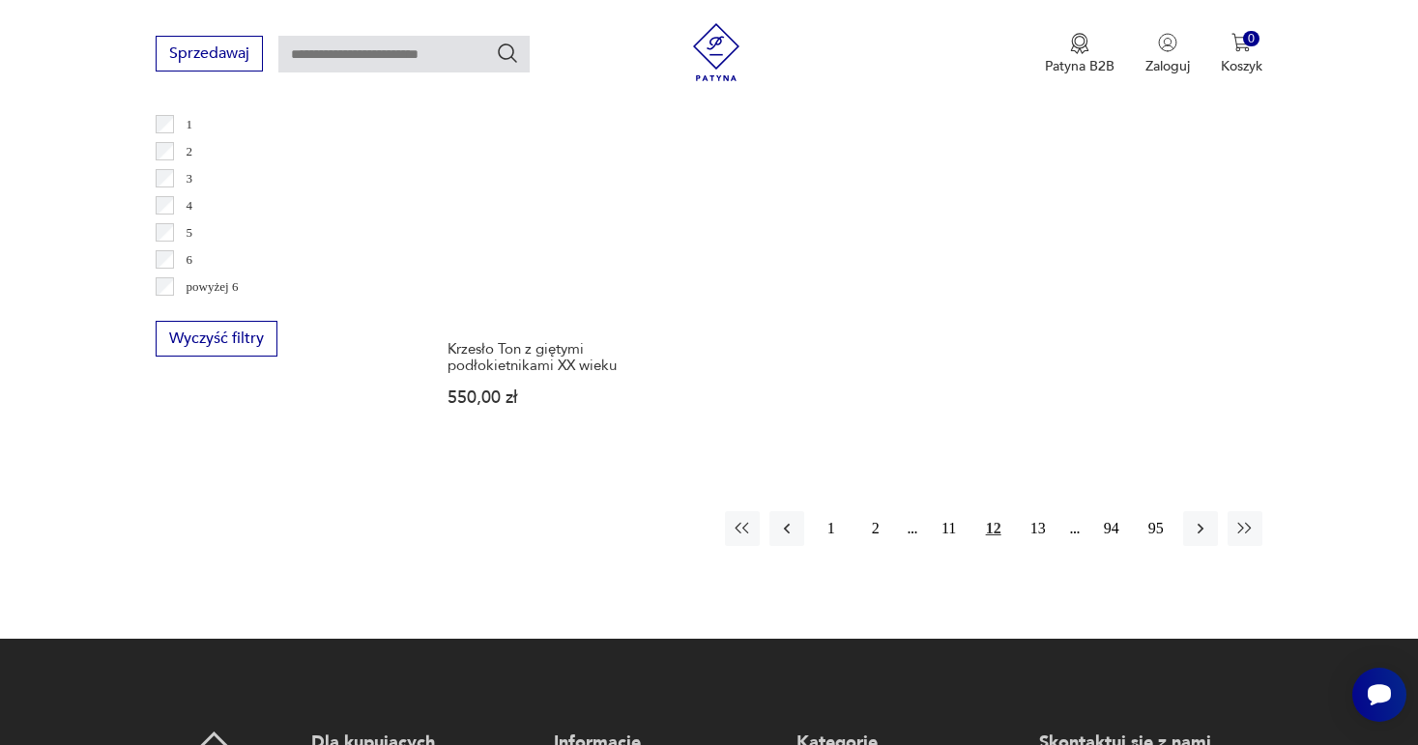
scroll to position [2887, 0]
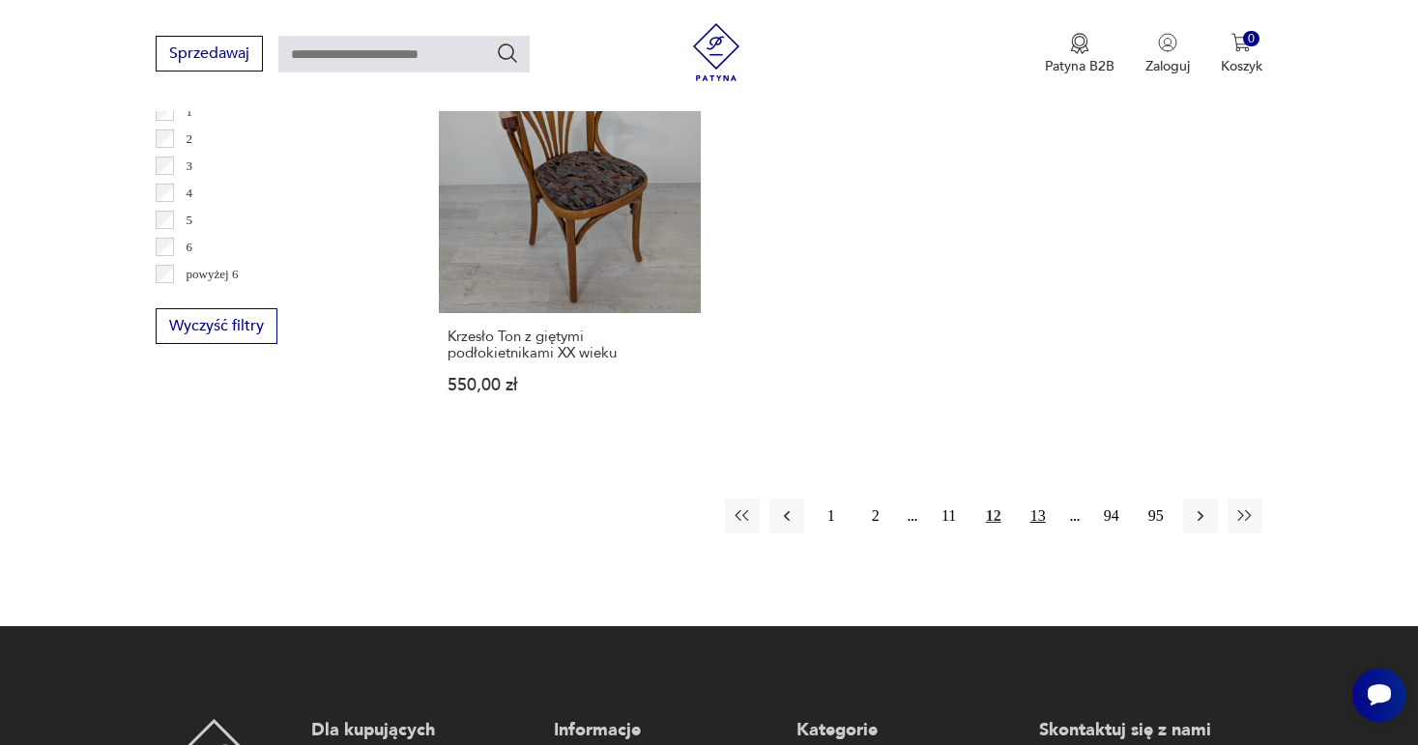
click at [1038, 520] on button "13" at bounding box center [1038, 516] width 35 height 35
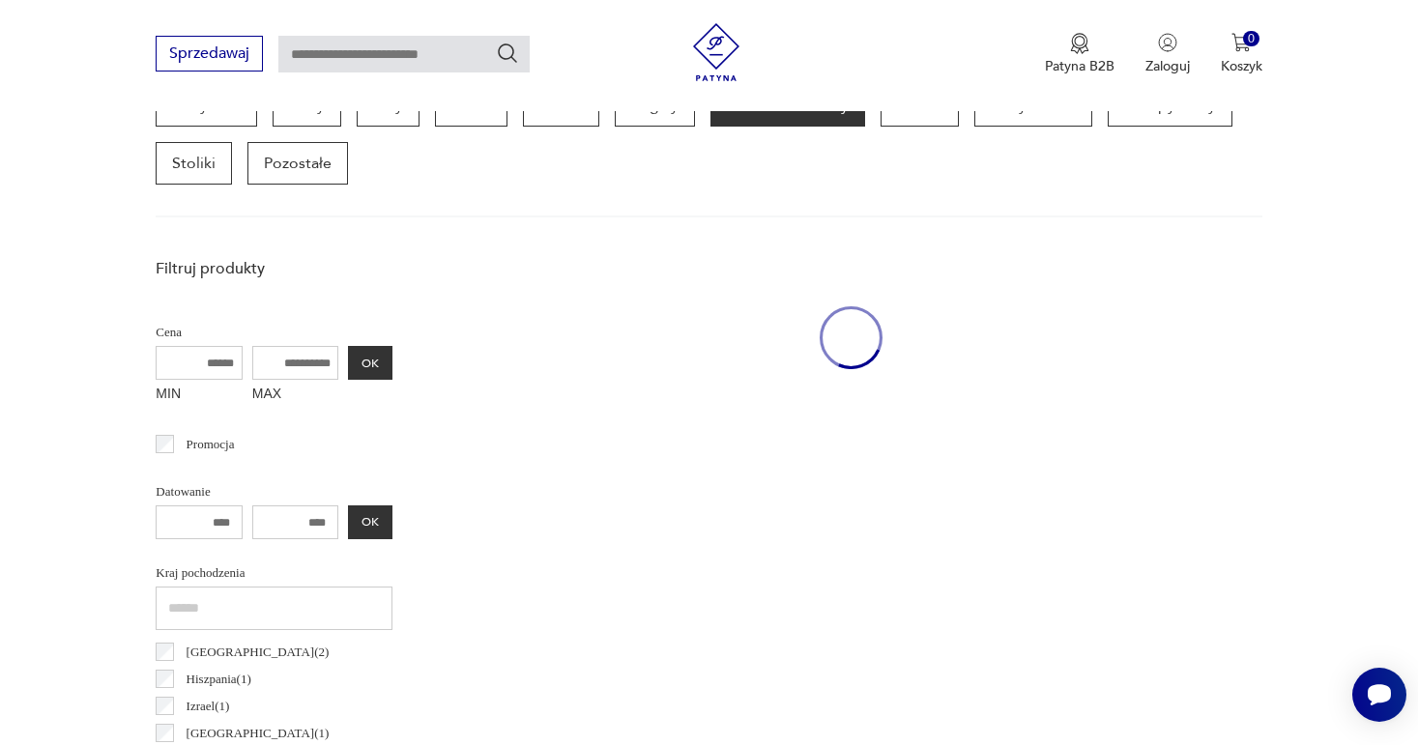
scroll to position [513, 0]
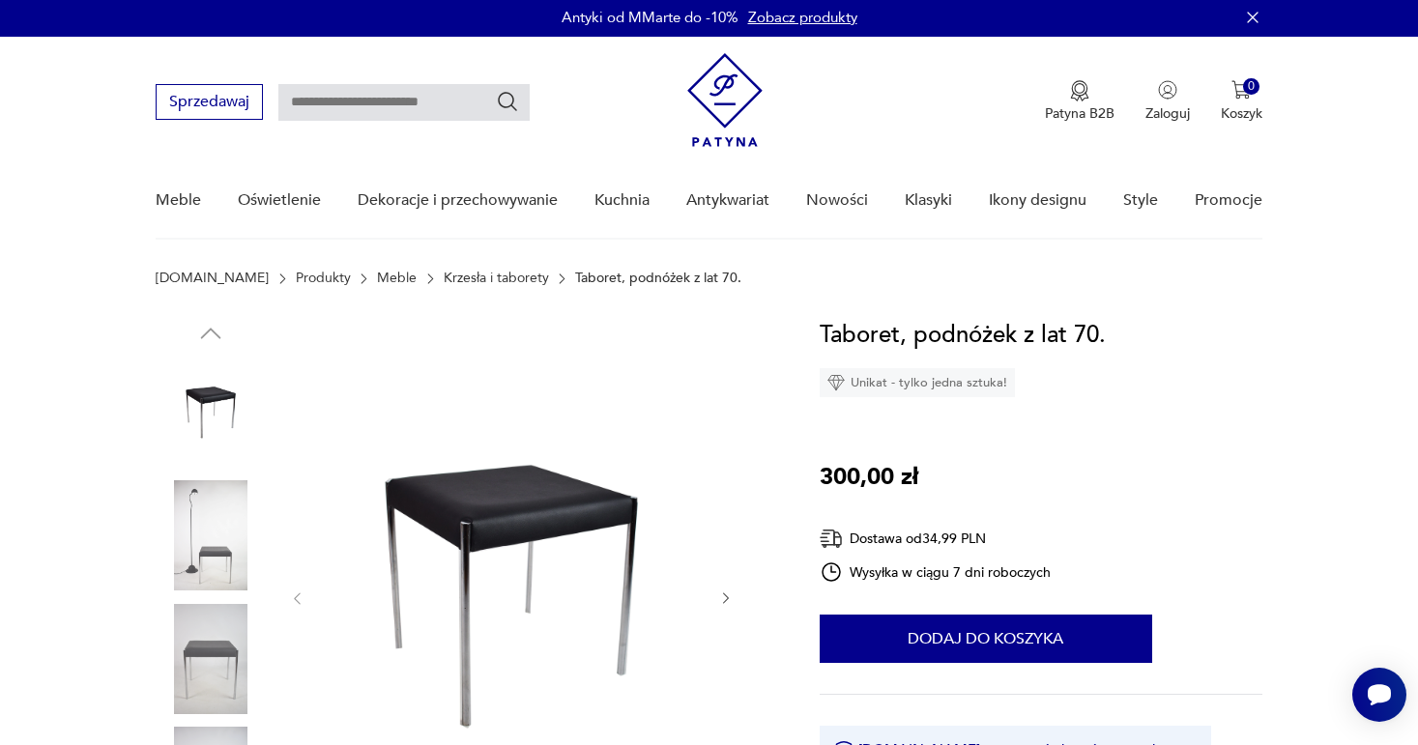
click at [722, 599] on icon "button" at bounding box center [726, 599] width 16 height 16
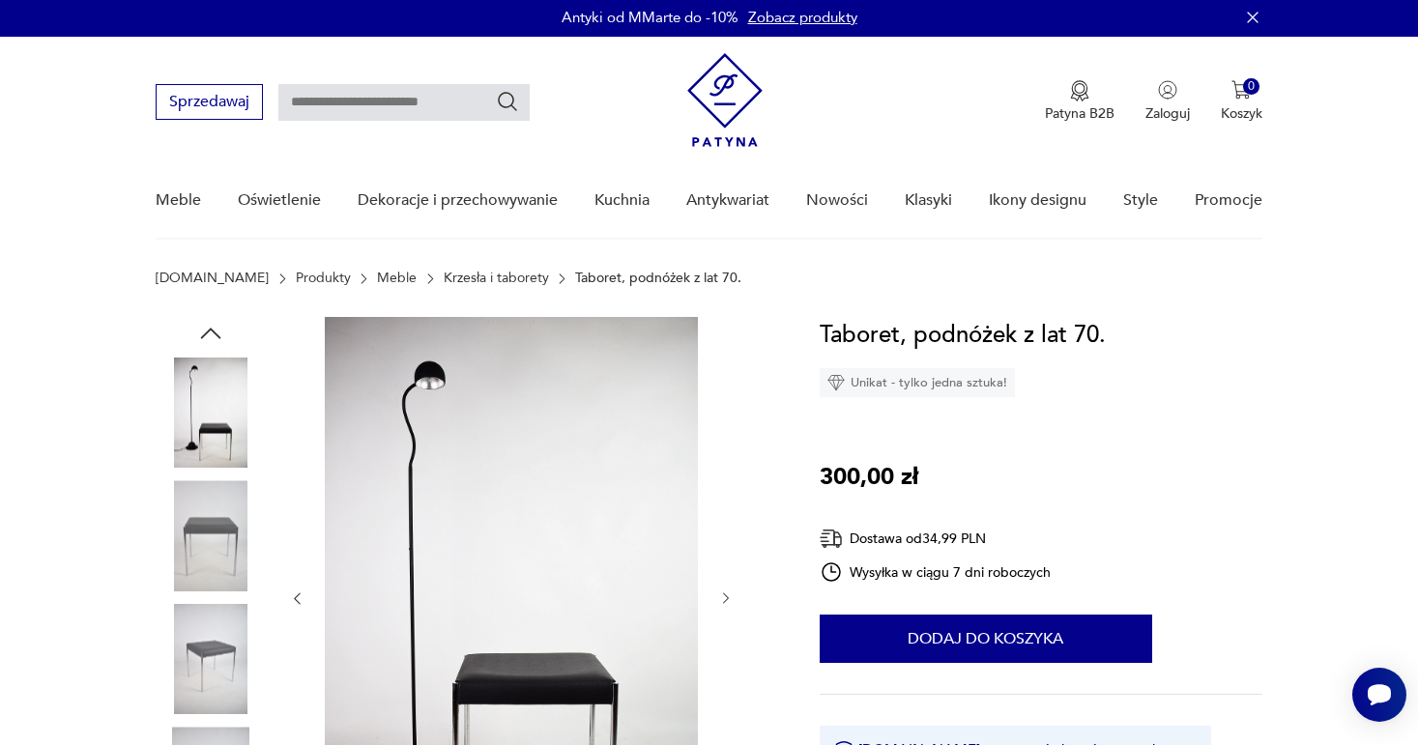
click at [722, 599] on icon "button" at bounding box center [726, 599] width 16 height 16
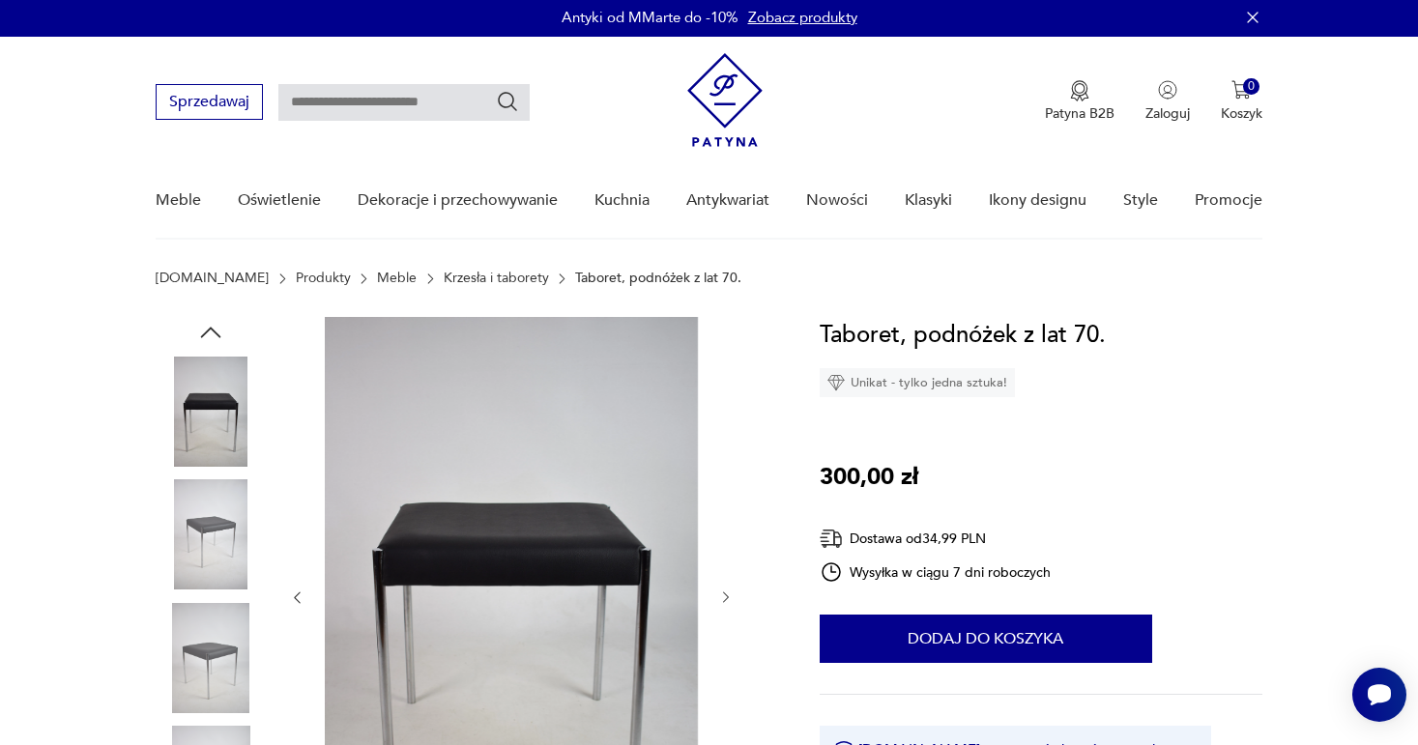
click at [722, 599] on icon "button" at bounding box center [726, 598] width 16 height 16
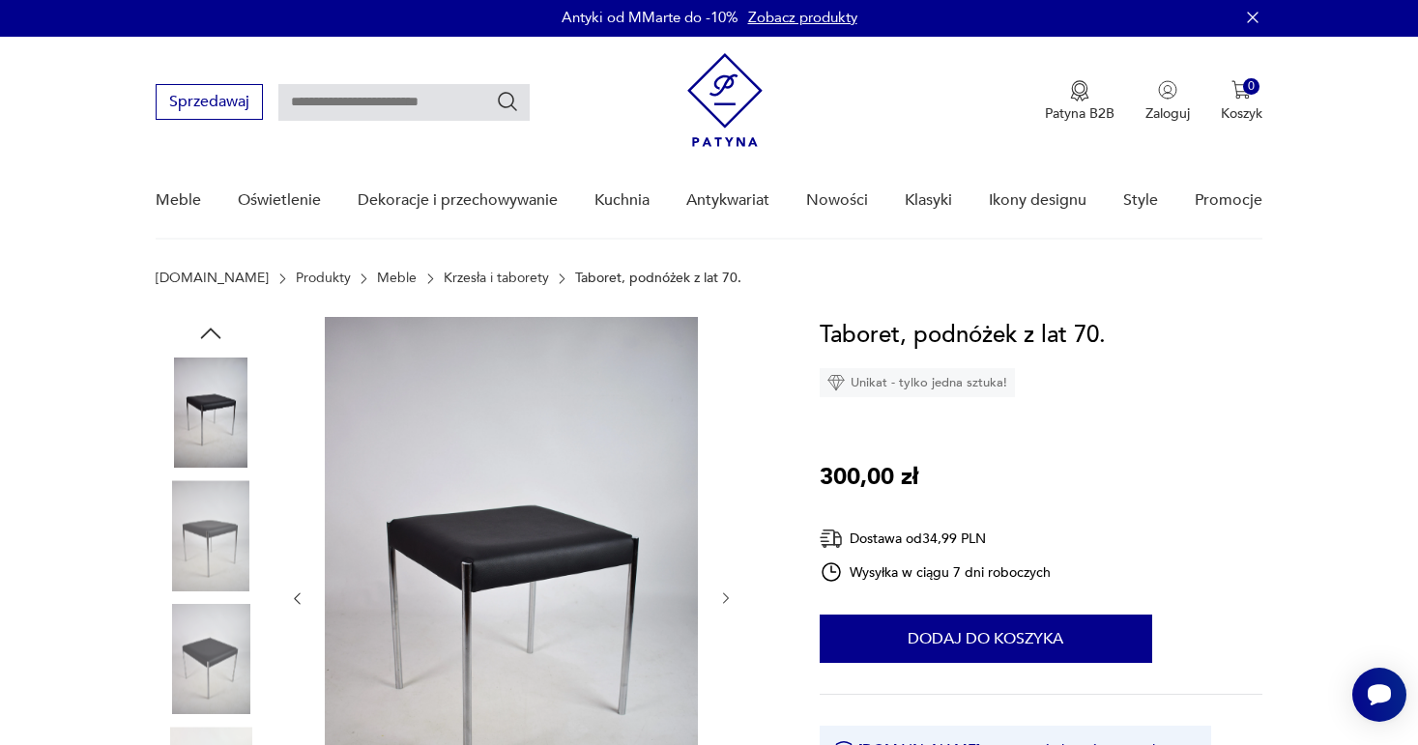
click at [722, 599] on icon "button" at bounding box center [726, 599] width 16 height 16
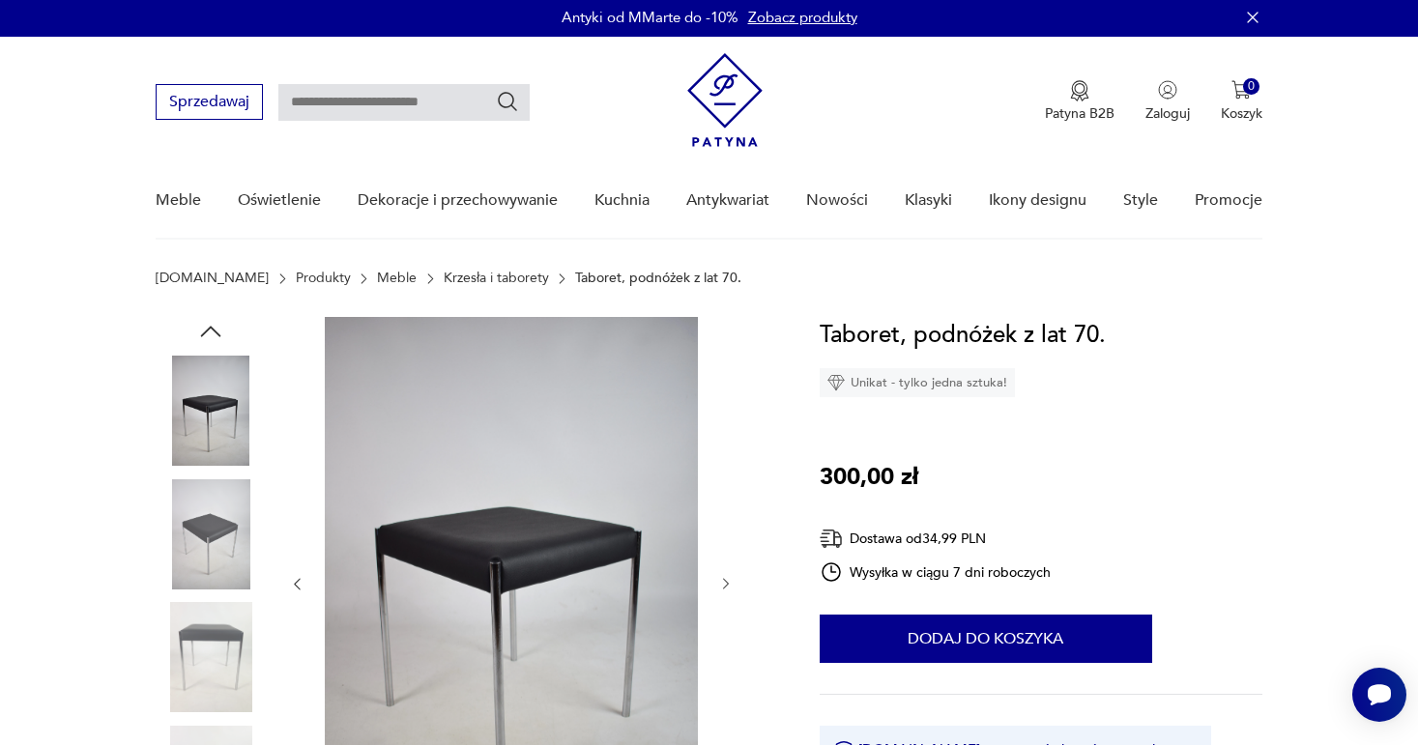
click at [722, 599] on div at bounding box center [511, 584] width 445 height 535
click at [556, 562] on img at bounding box center [511, 583] width 373 height 532
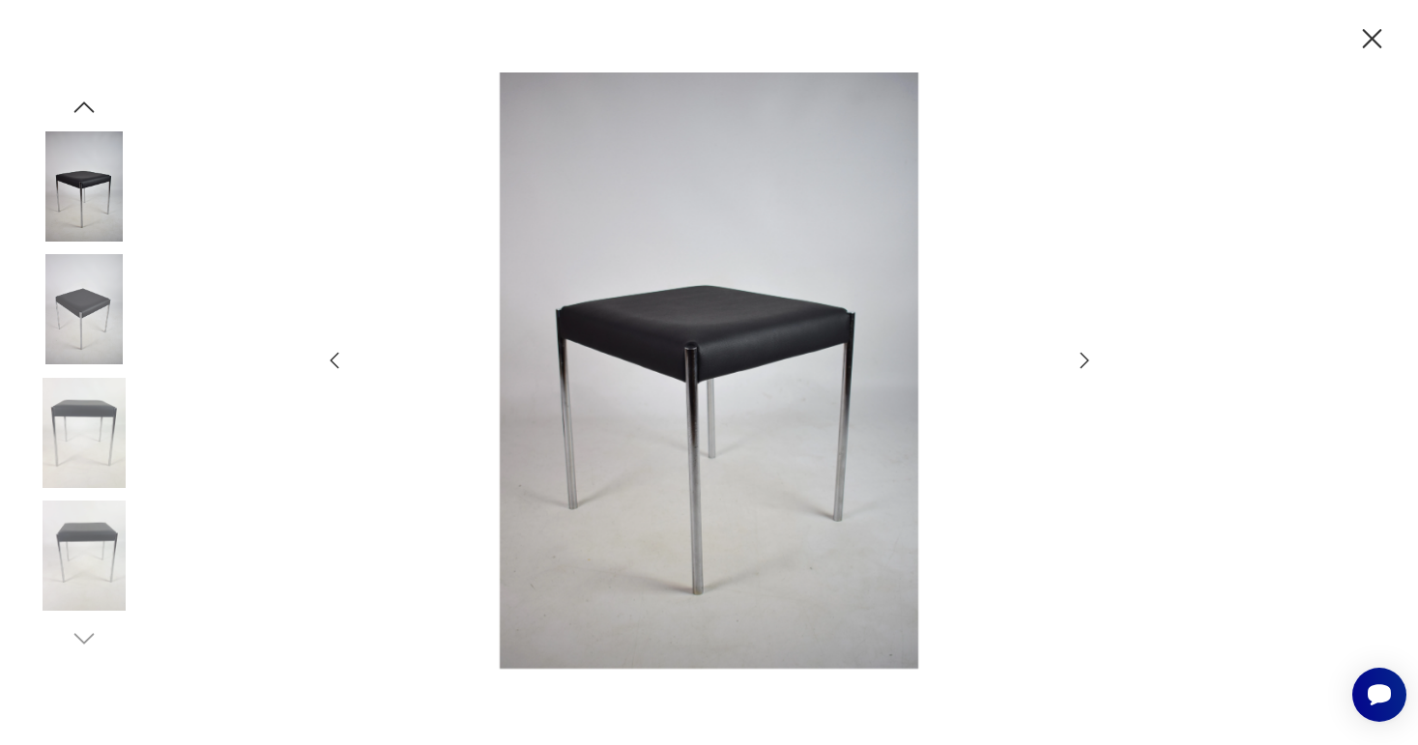
click at [692, 350] on img at bounding box center [709, 371] width 688 height 597
click at [1375, 45] on icon "button" at bounding box center [1373, 39] width 34 height 34
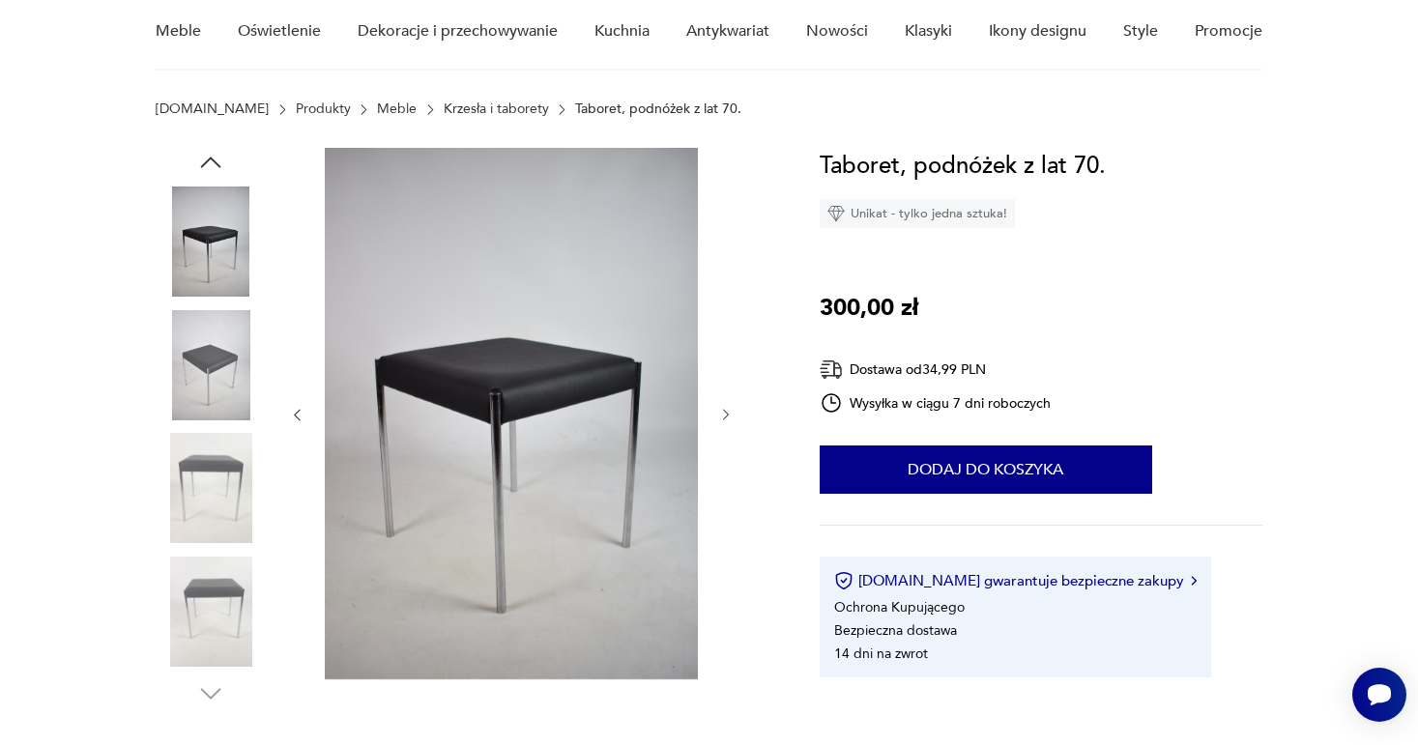
scroll to position [134, 0]
